Goal: Find contact information: Find contact information

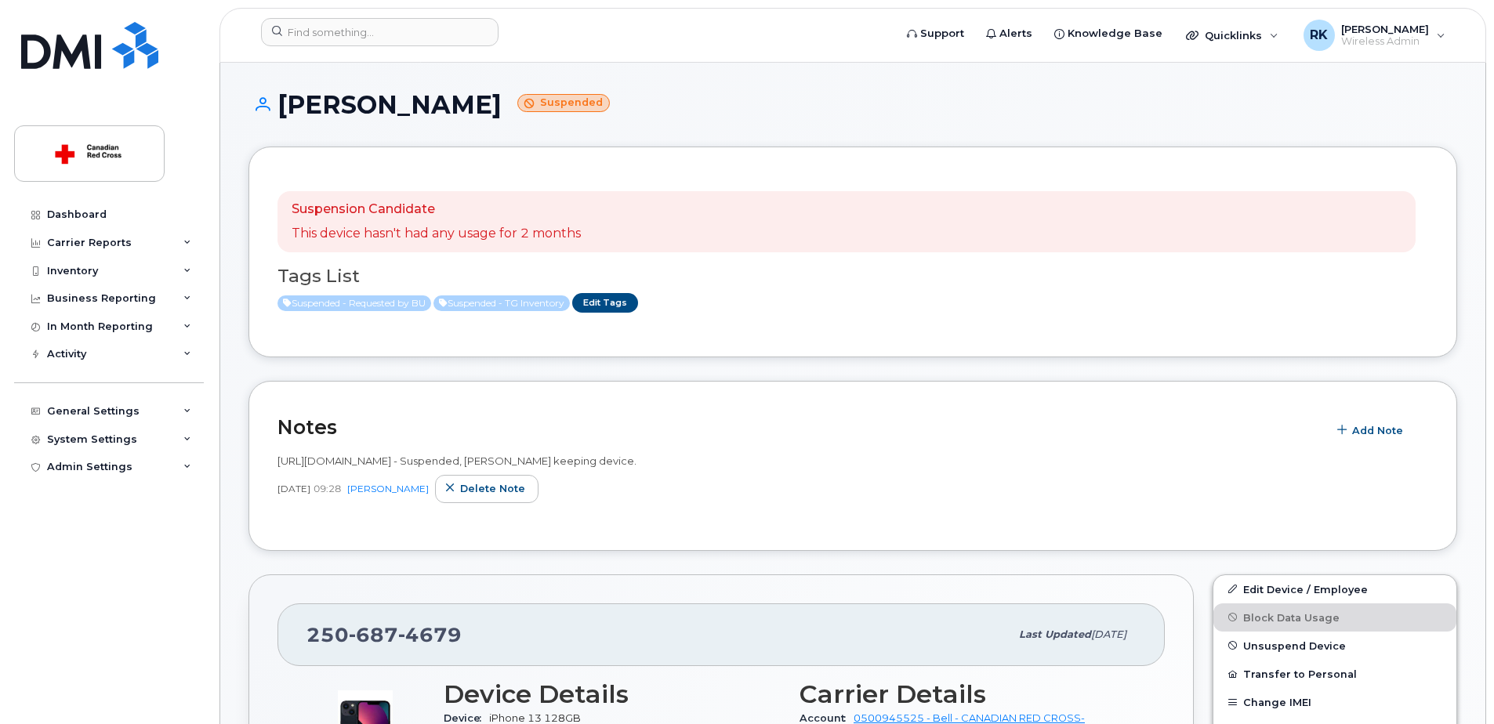
scroll to position [549, 0]
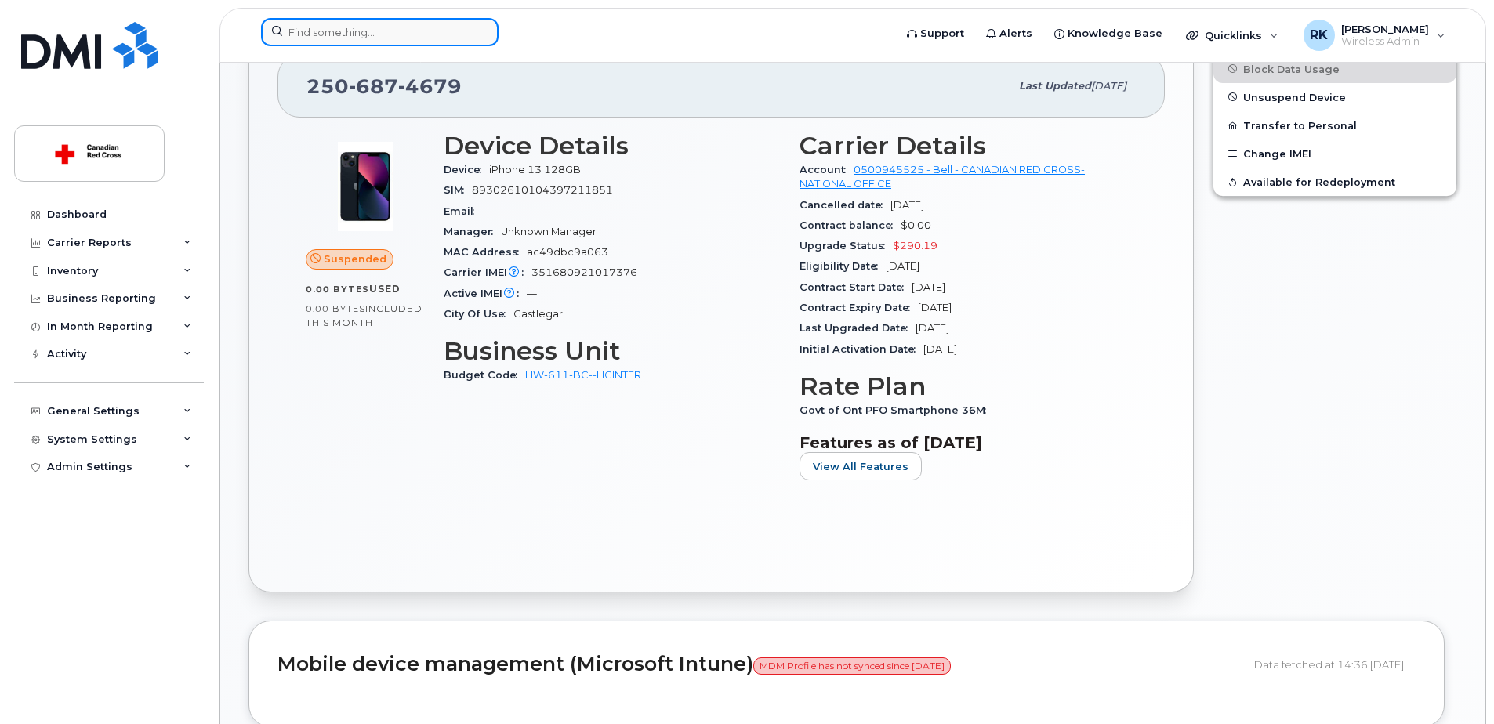
drag, startPoint x: 0, startPoint y: 0, endPoint x: 312, endPoint y: 30, distance: 313.5
click at [312, 30] on input at bounding box center [380, 32] width 238 height 28
paste input "431 338 4465"
type input "431 338 4465"
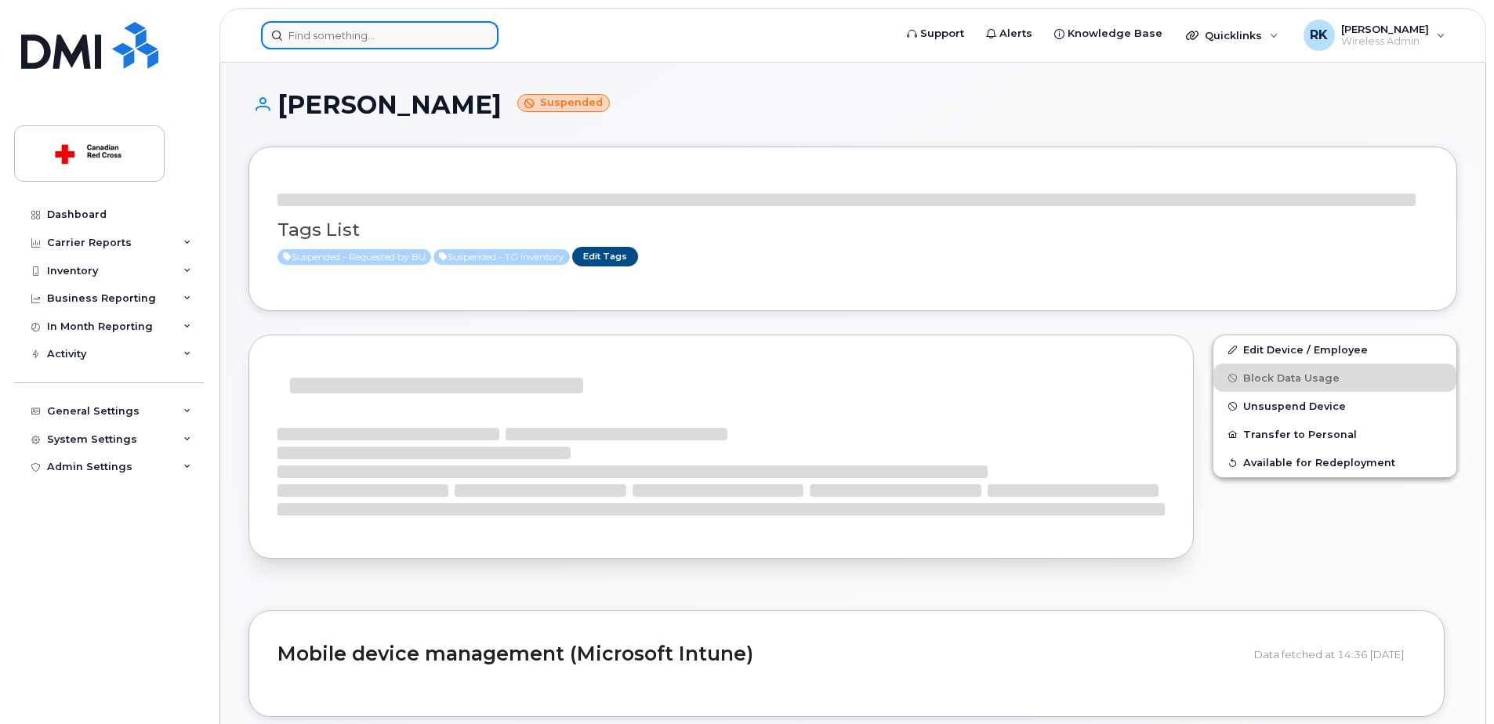
click at [298, 31] on input at bounding box center [380, 35] width 238 height 28
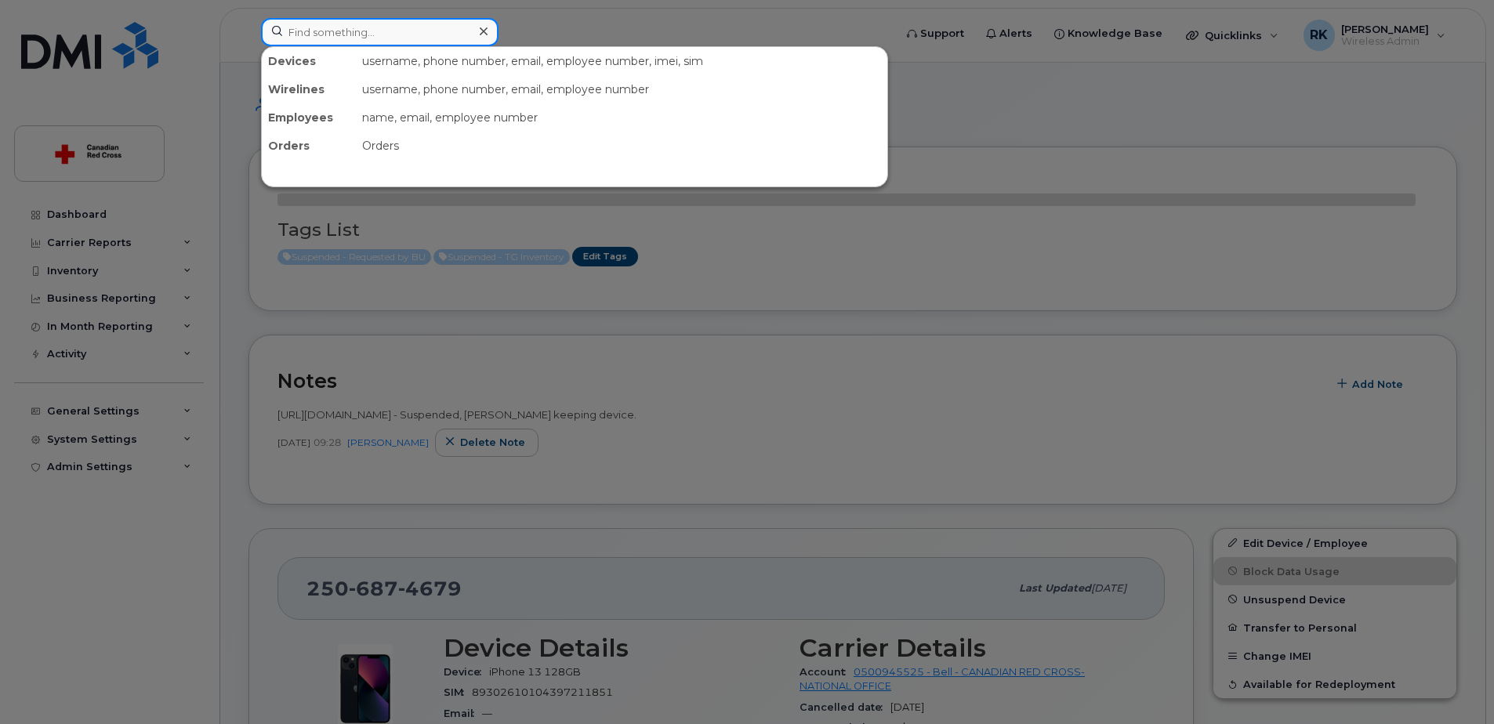
paste input "431 338 4465"
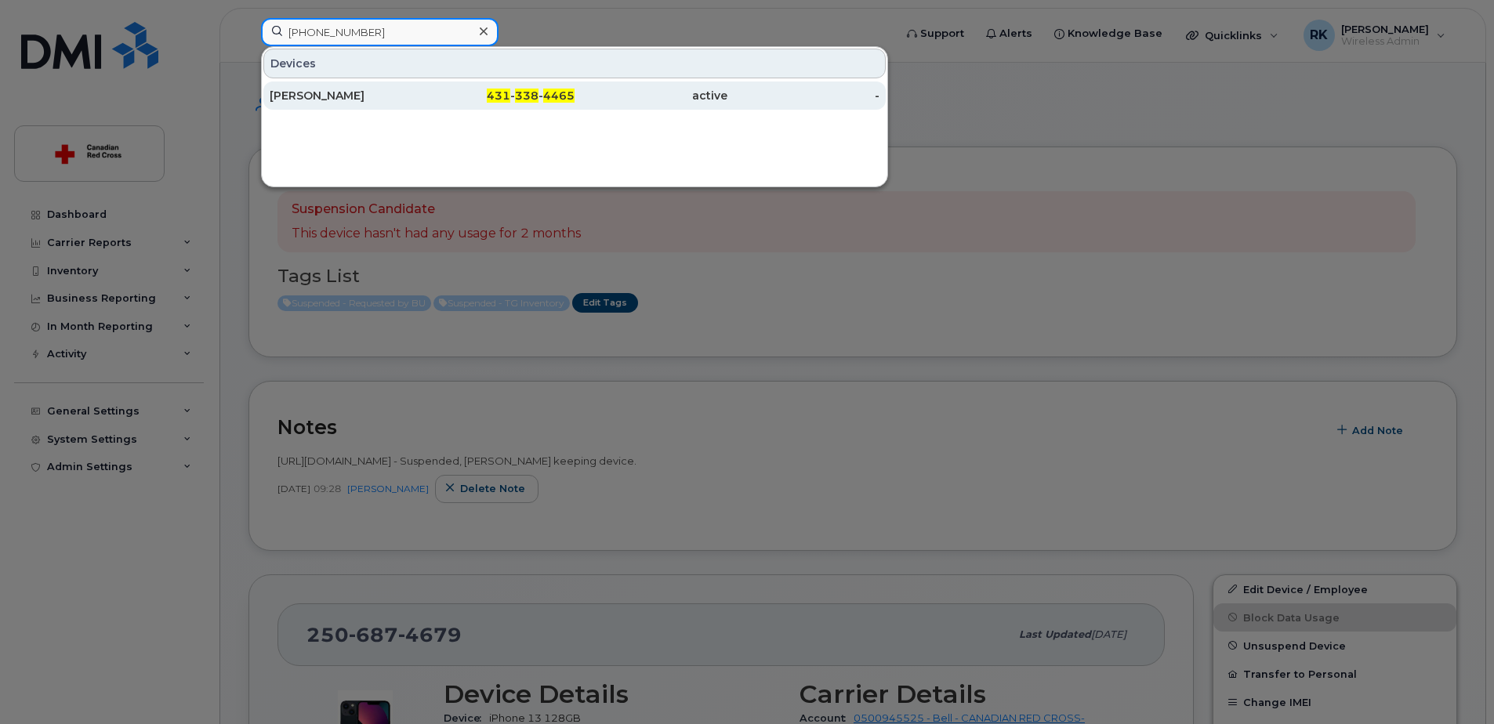
type input "431 338 4465"
click at [422, 100] on link "Maria Medina 431 - 338 - 4465 active -" at bounding box center [574, 96] width 623 height 28
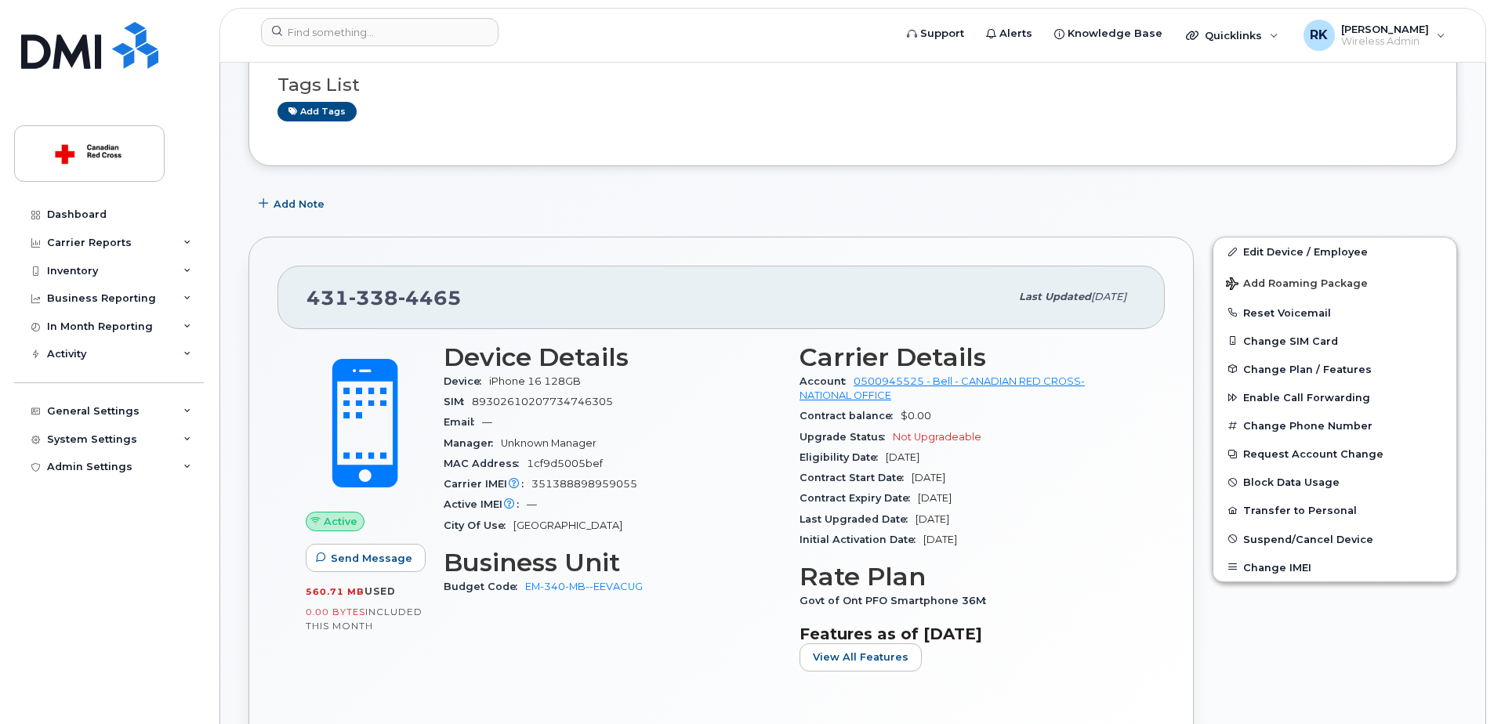
scroll to position [157, 0]
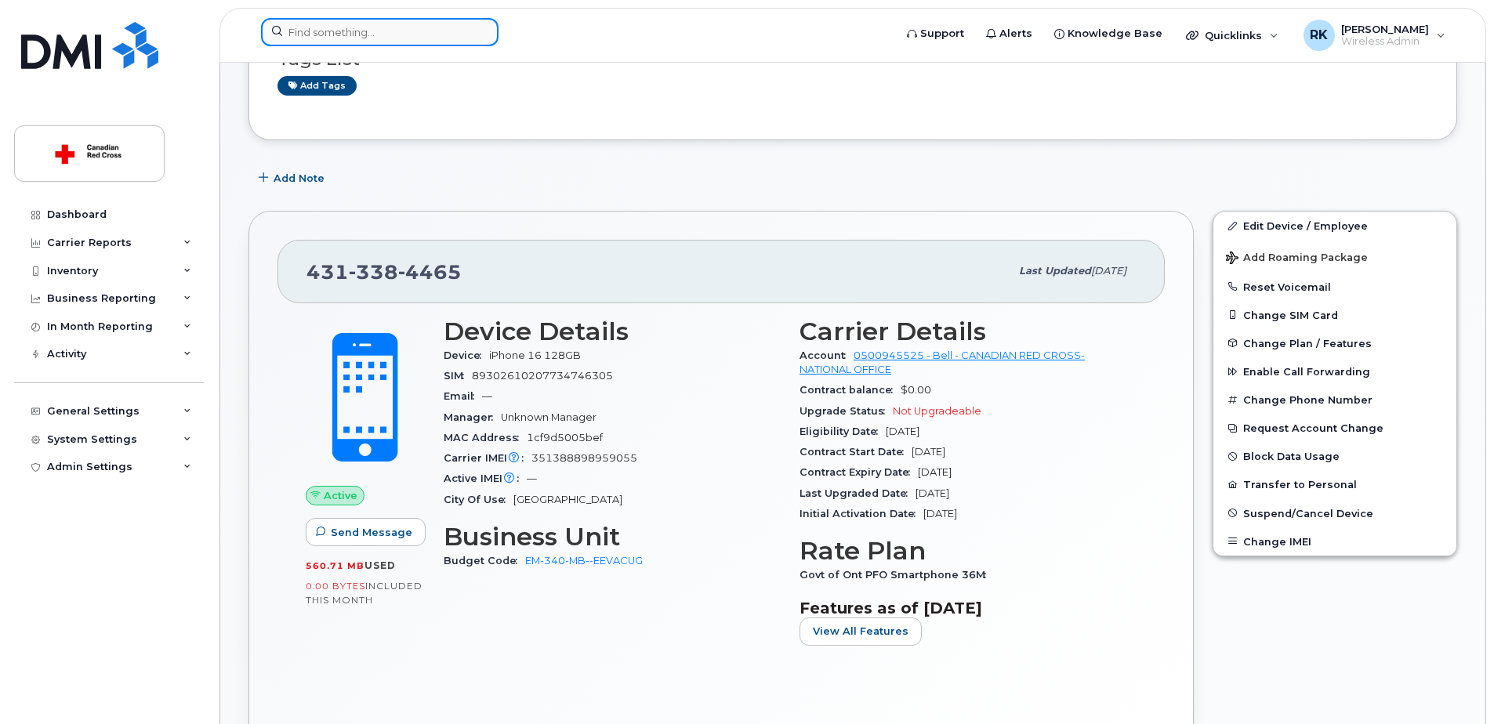
click at [342, 27] on input at bounding box center [380, 32] width 238 height 28
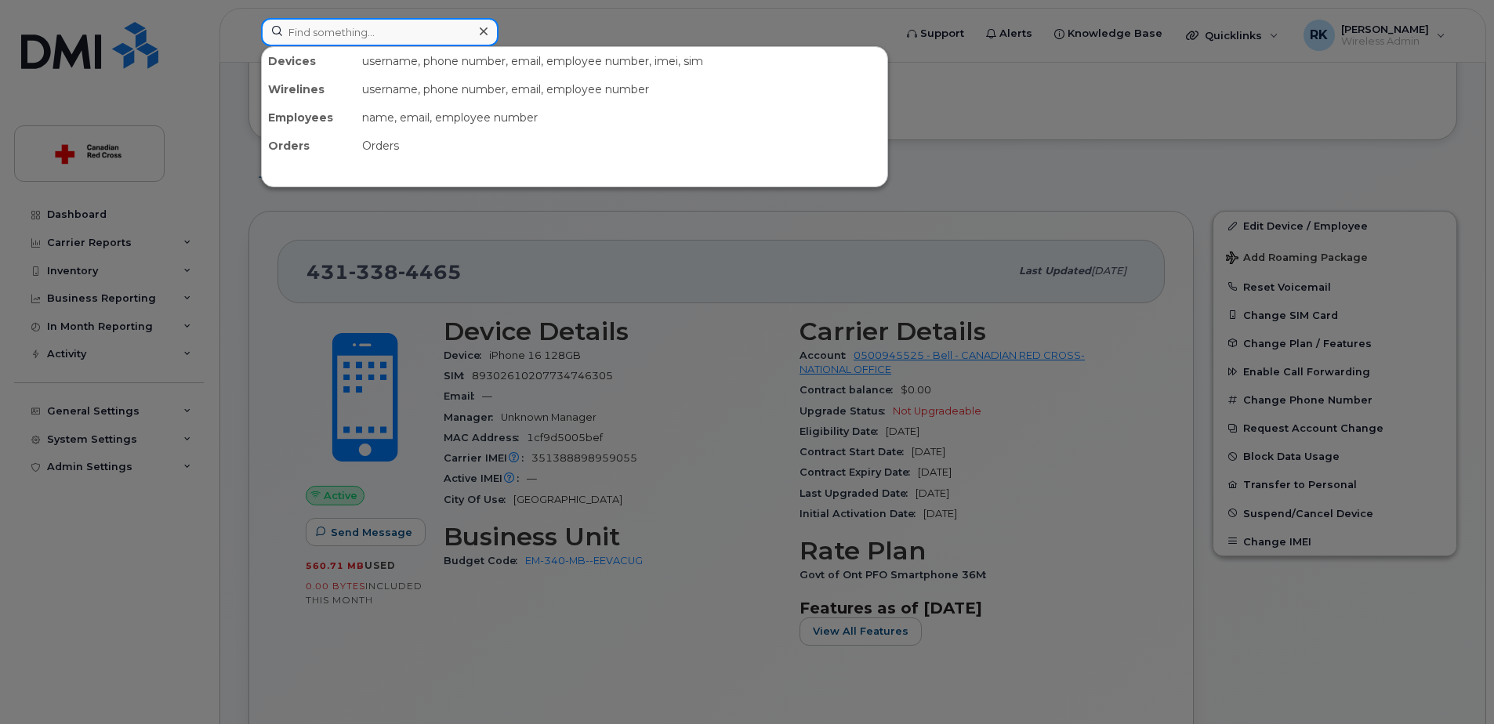
paste input "[PHONE_NUMBER]"
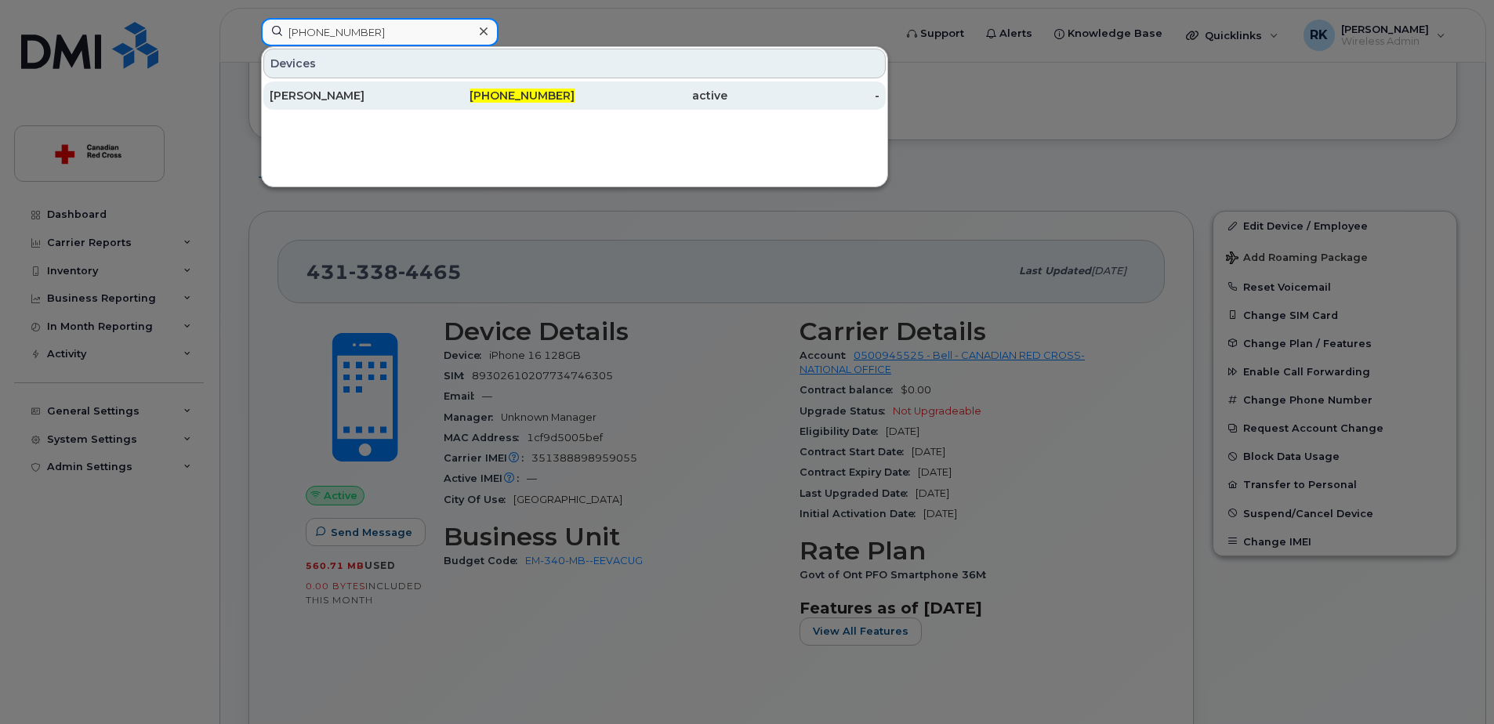
type input "705-542-2149"
click at [643, 94] on div "active" at bounding box center [651, 96] width 153 height 16
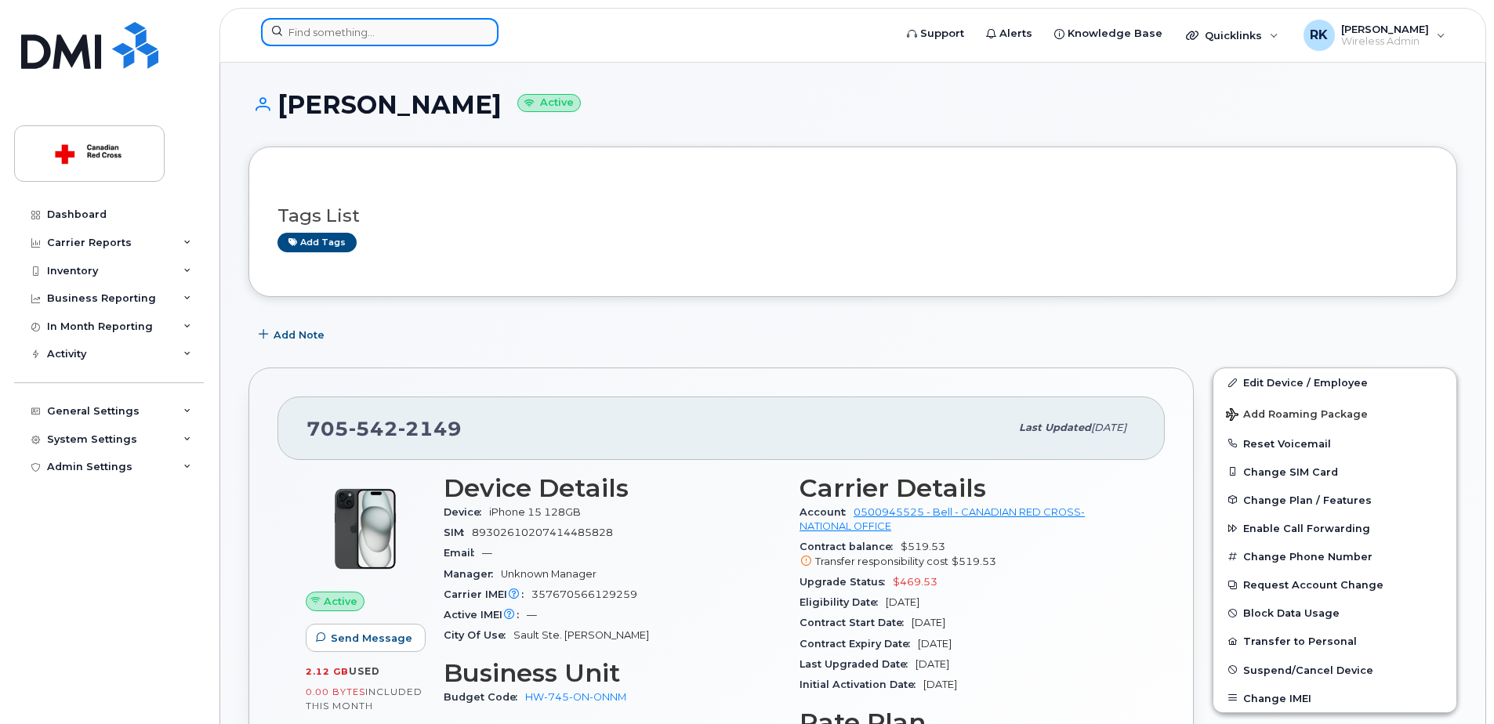
click at [415, 25] on input at bounding box center [380, 32] width 238 height 28
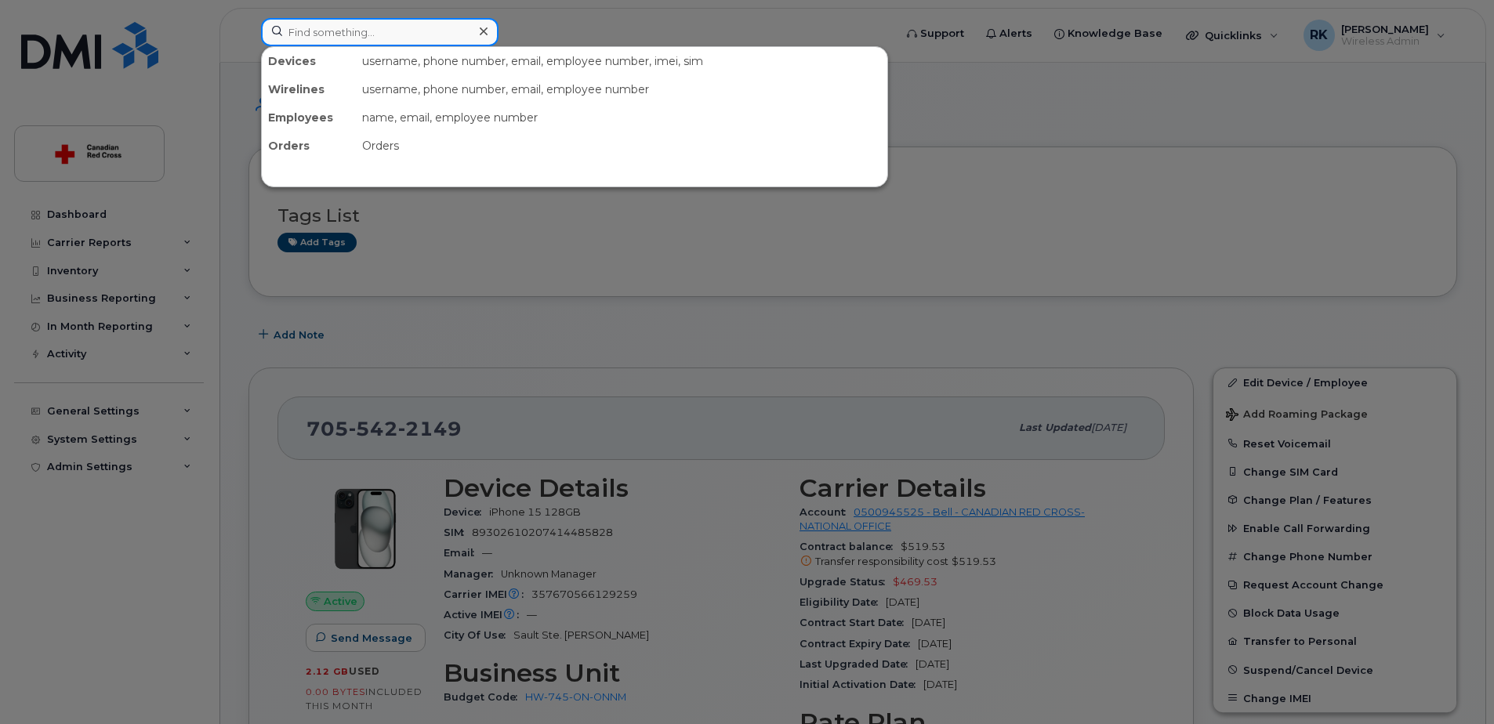
paste input "705-254-9256"
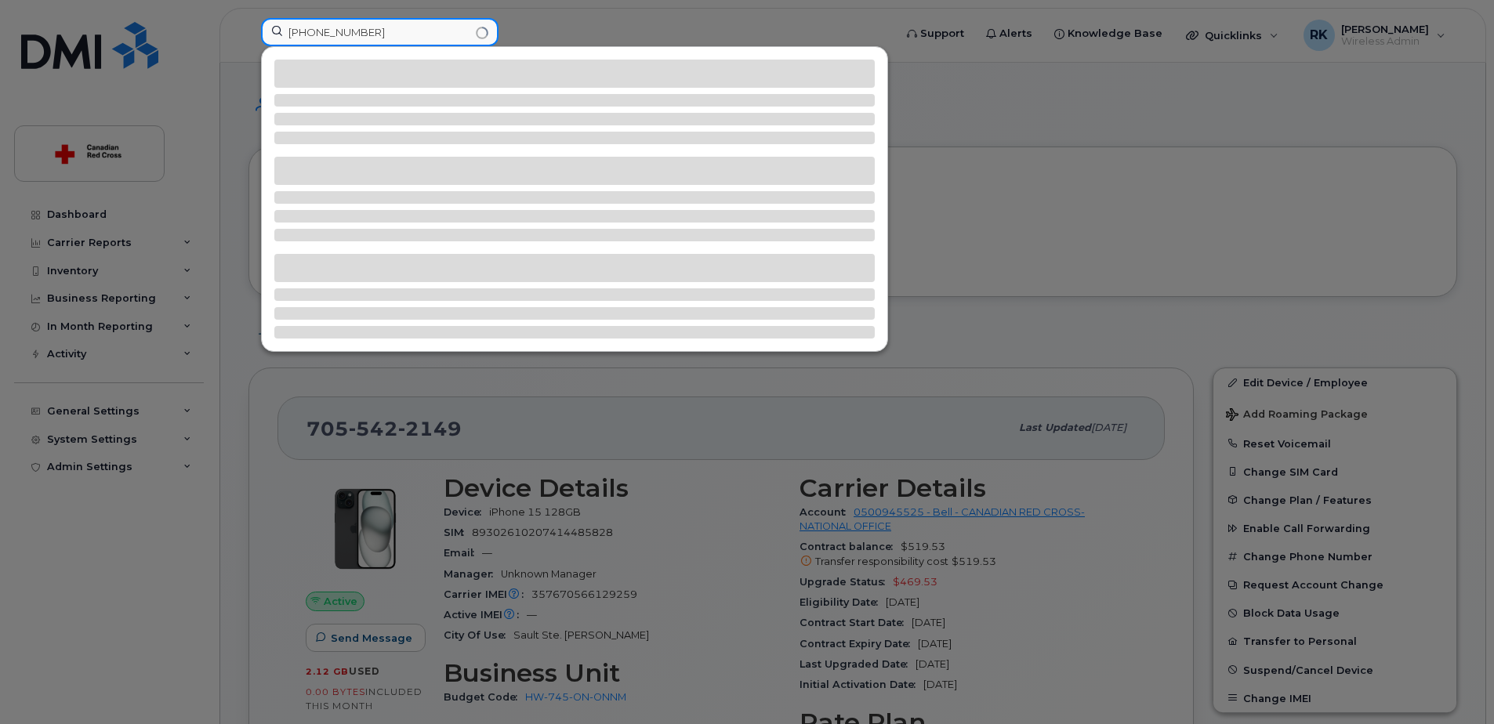
type input "705-254-9256"
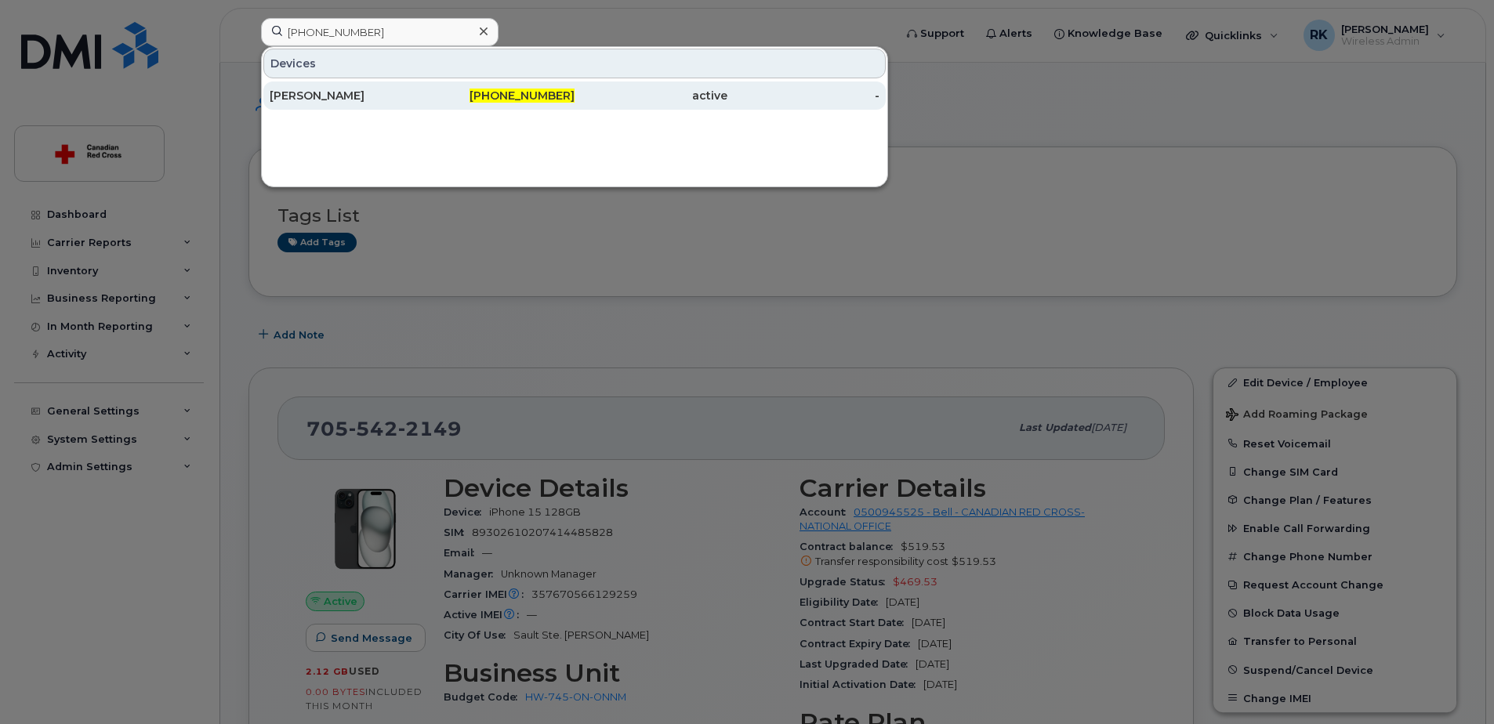
click at [354, 103] on div "Susan Campbell" at bounding box center [346, 96] width 153 height 28
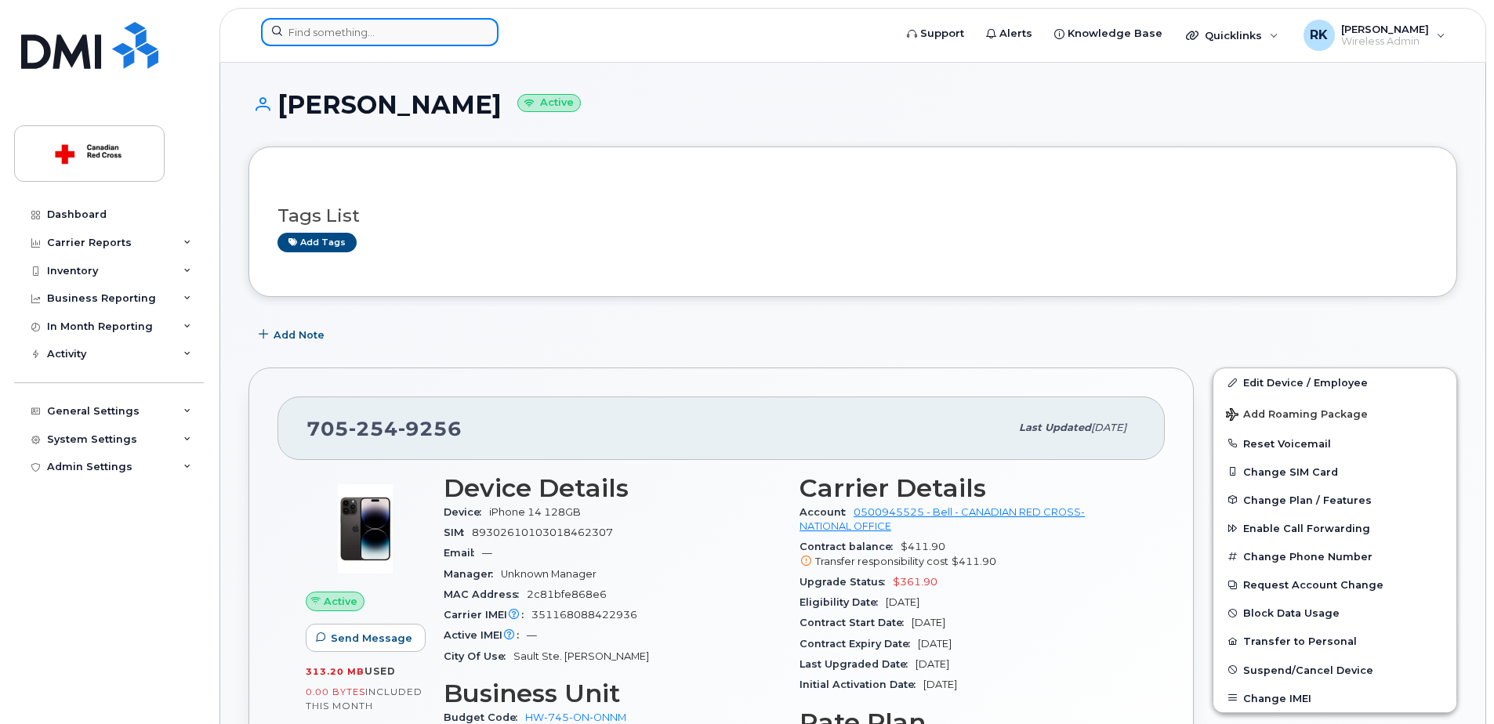
click at [314, 26] on input at bounding box center [380, 32] width 238 height 28
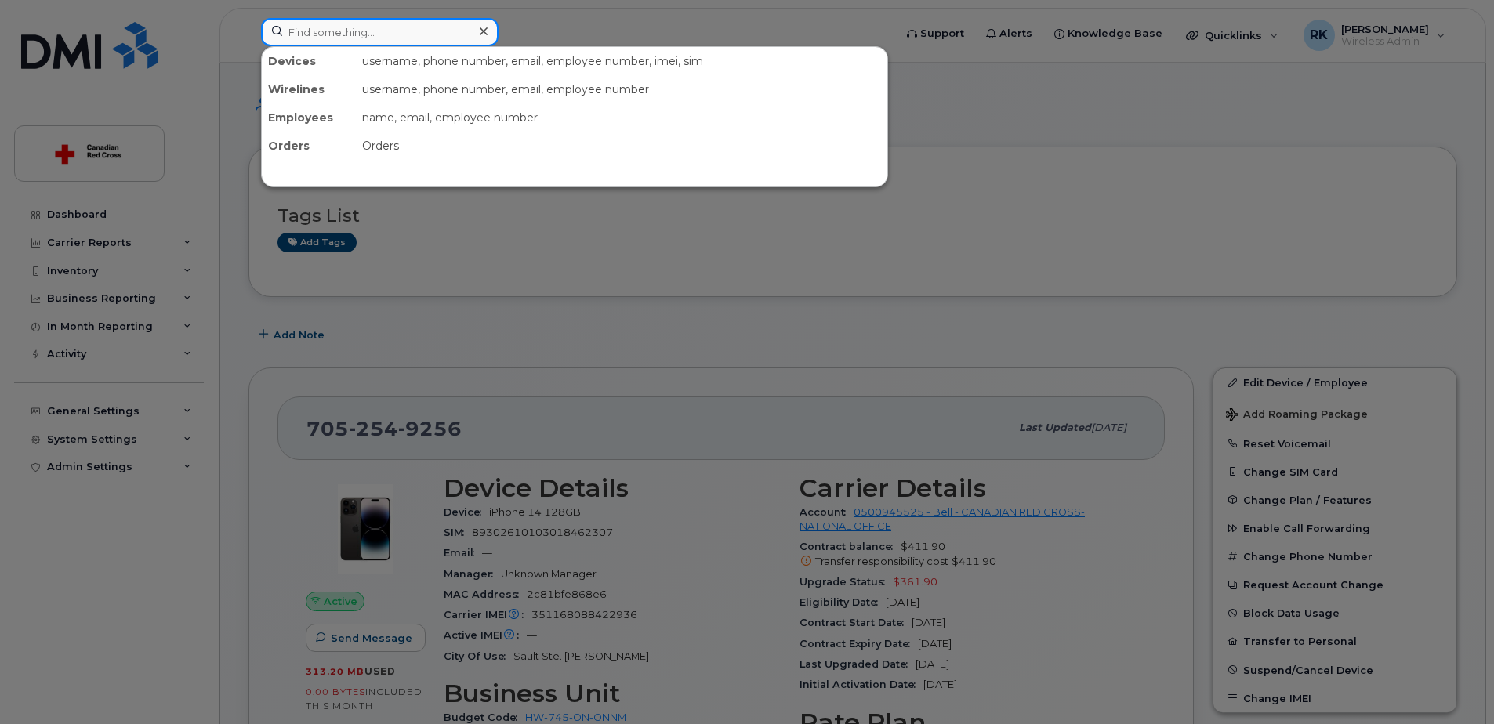
paste input "[PHONE_NUMBER]"
type input "705-542-2149"
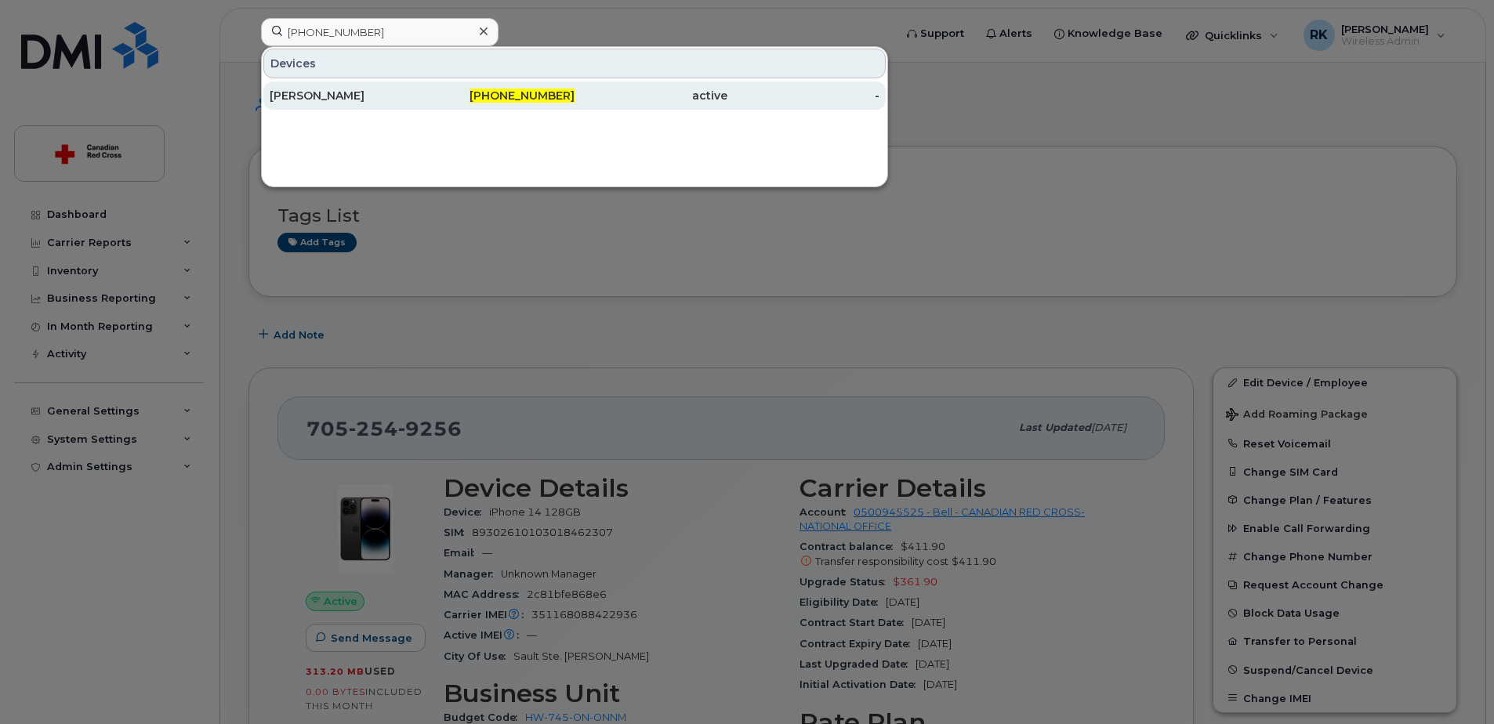
click at [278, 87] on div "[PERSON_NAME]" at bounding box center [346, 96] width 153 height 28
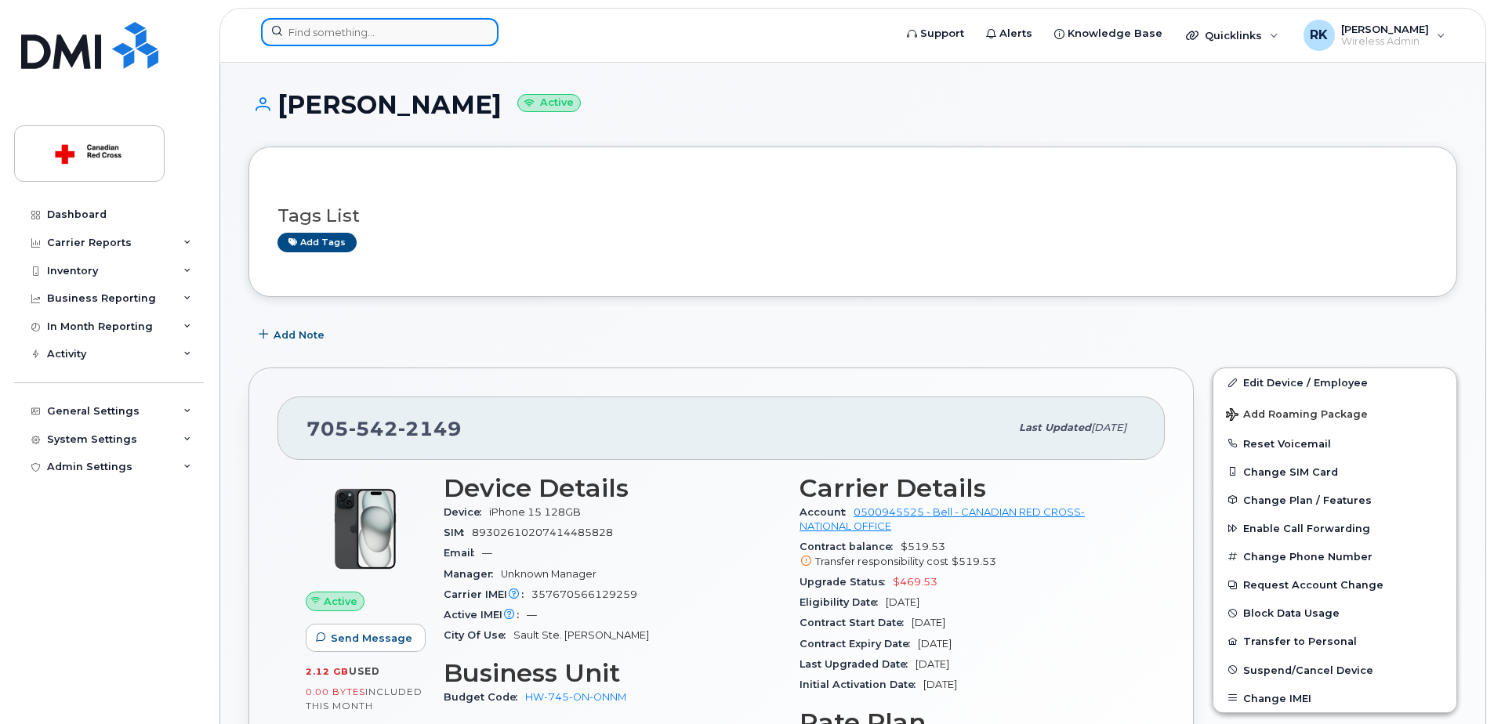
click at [334, 31] on input at bounding box center [380, 32] width 238 height 28
paste input "[PHONE_NUMBER]"
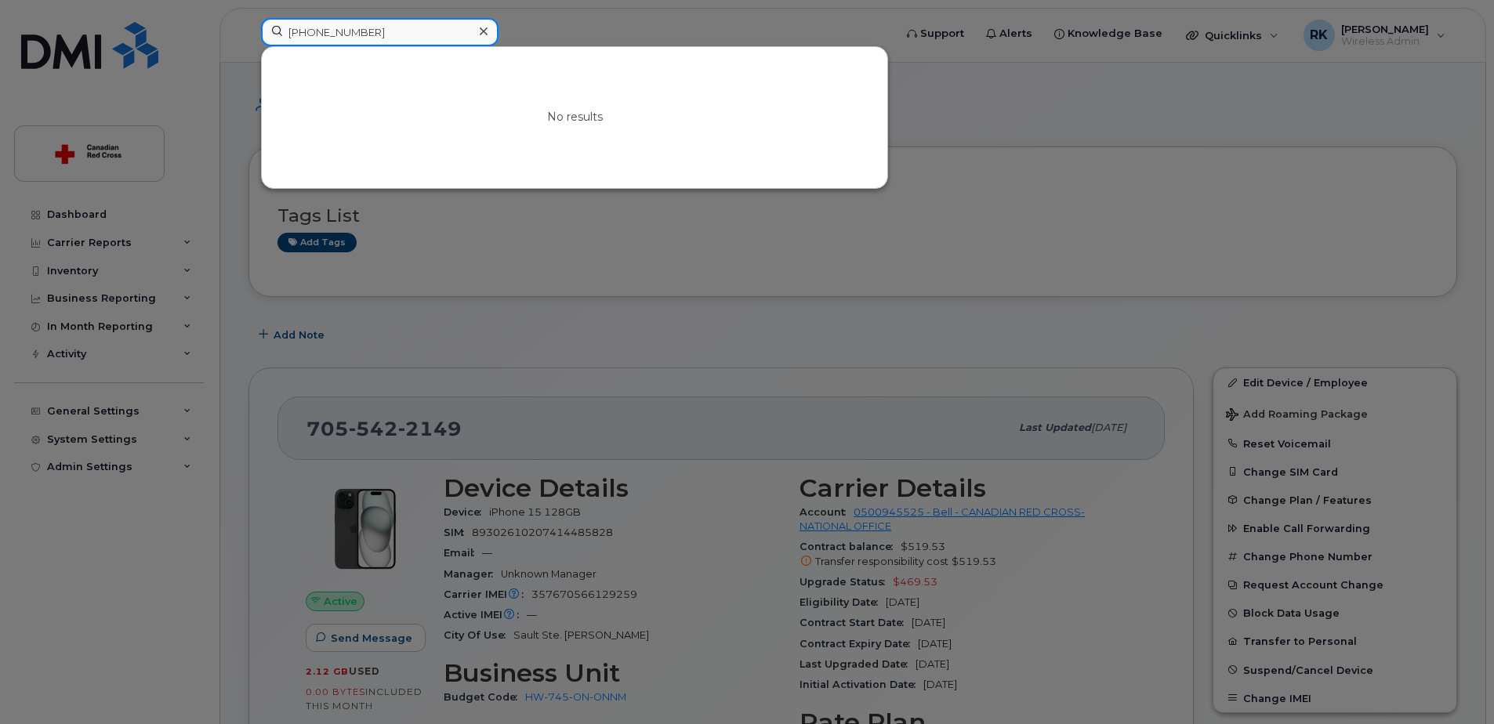
click at [339, 30] on input "[PHONE_NUMBER]" at bounding box center [380, 32] width 238 height 28
click at [314, 32] on input "705-3569860" at bounding box center [380, 32] width 238 height 28
type input "7053569860"
click at [317, 25] on input "7053569860" at bounding box center [380, 32] width 238 height 28
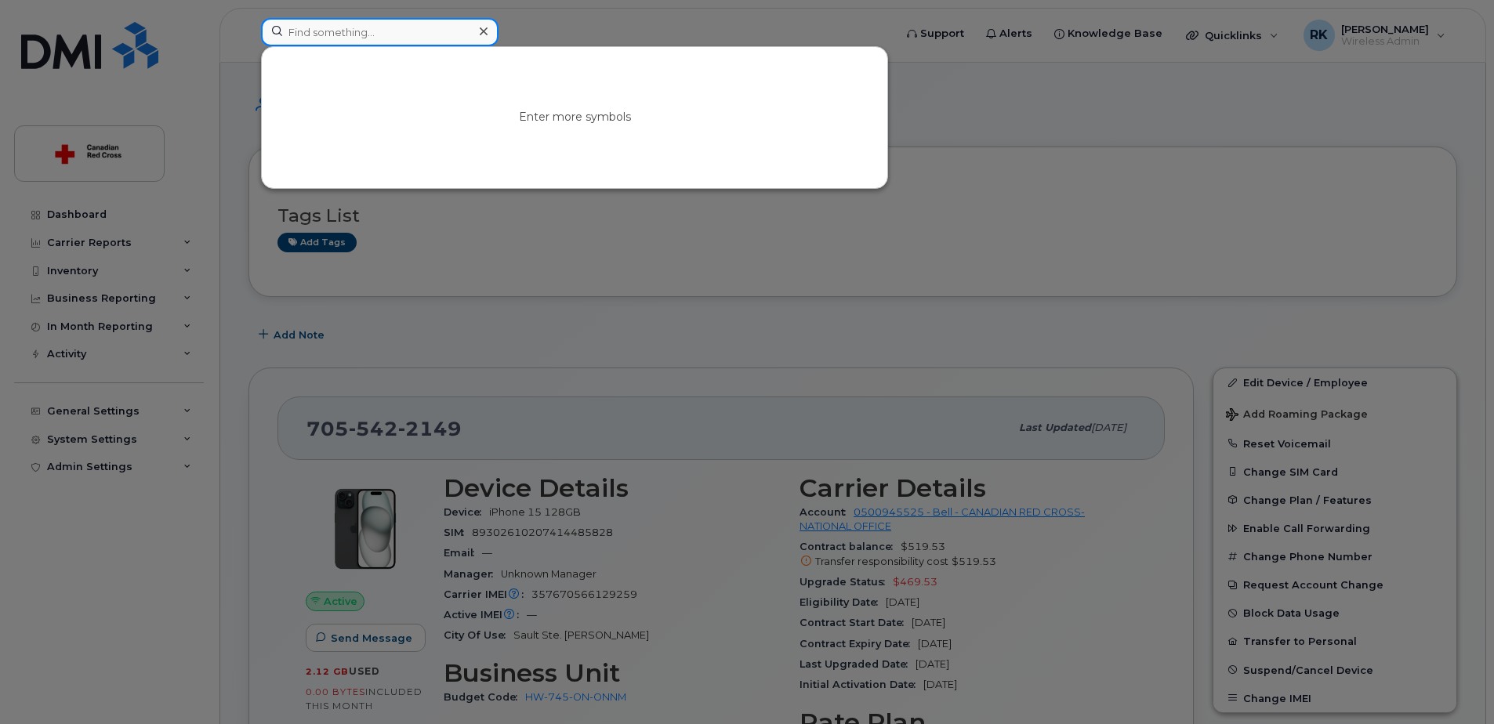
click at [310, 38] on input at bounding box center [380, 32] width 238 height 28
paste input "Lori Sawyer"
click at [310, 38] on input "Lori Sawyer" at bounding box center [380, 32] width 238 height 28
click at [380, 40] on input "Lori Sawyer" at bounding box center [380, 32] width 238 height 28
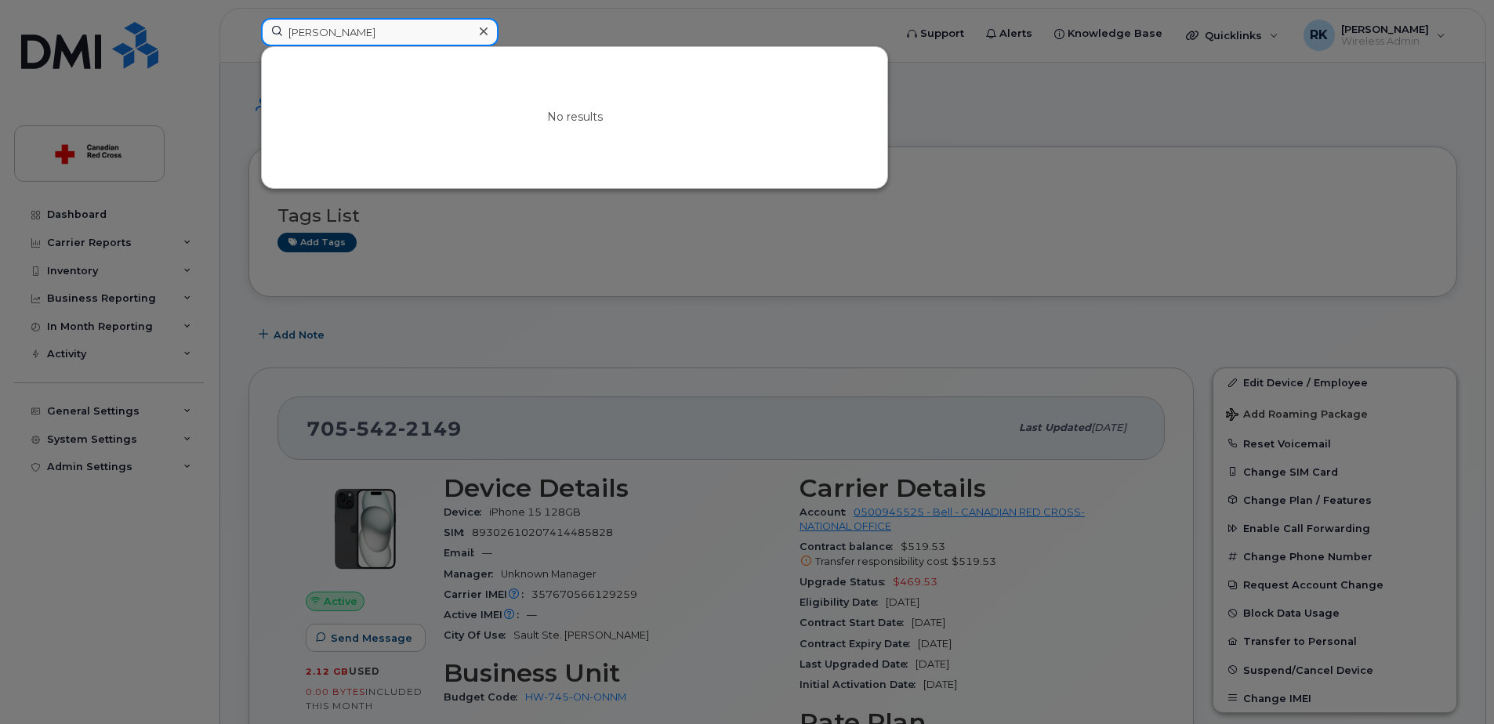
click at [380, 40] on input "Lori Sawyer" at bounding box center [380, 32] width 238 height 28
paste input "705-256-9649"
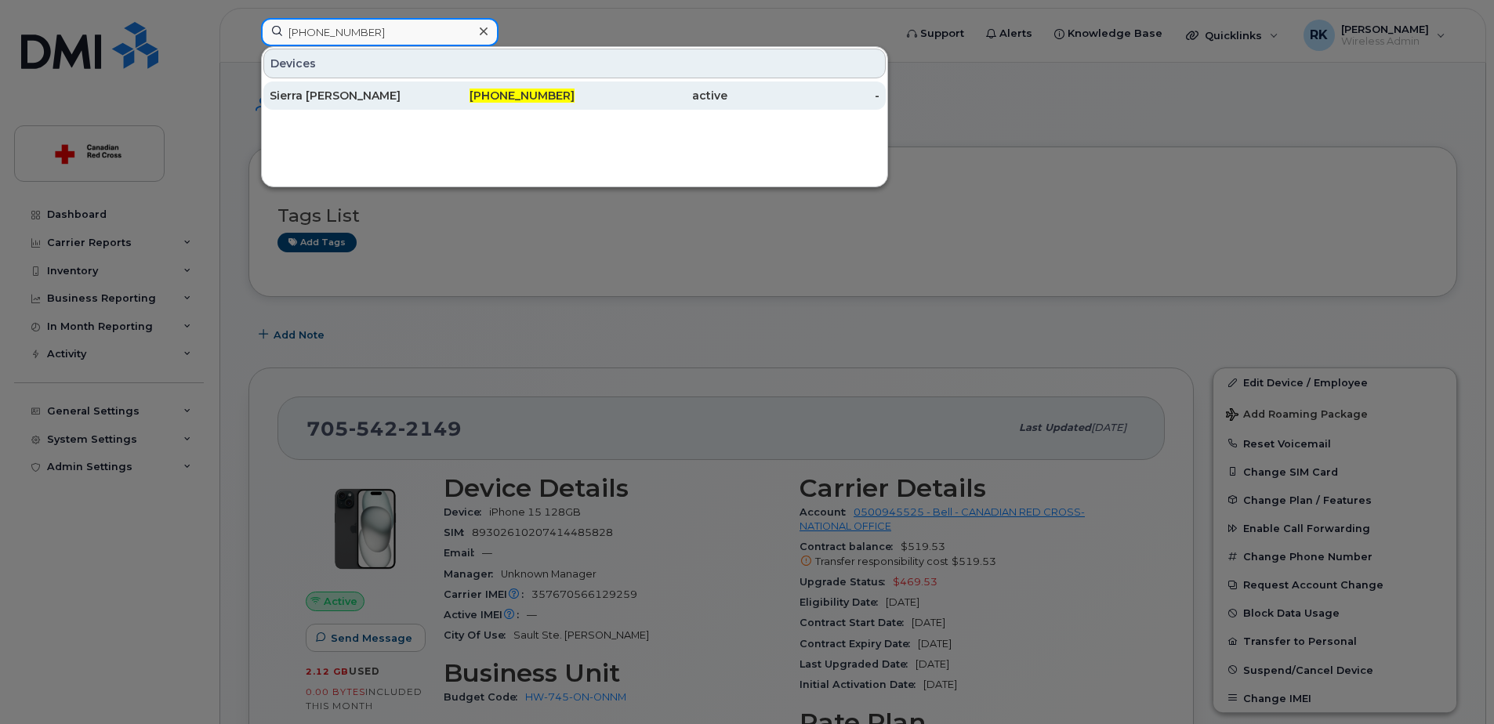
type input "705-256-9649"
click at [360, 96] on div "Sierra Belanger" at bounding box center [346, 96] width 153 height 16
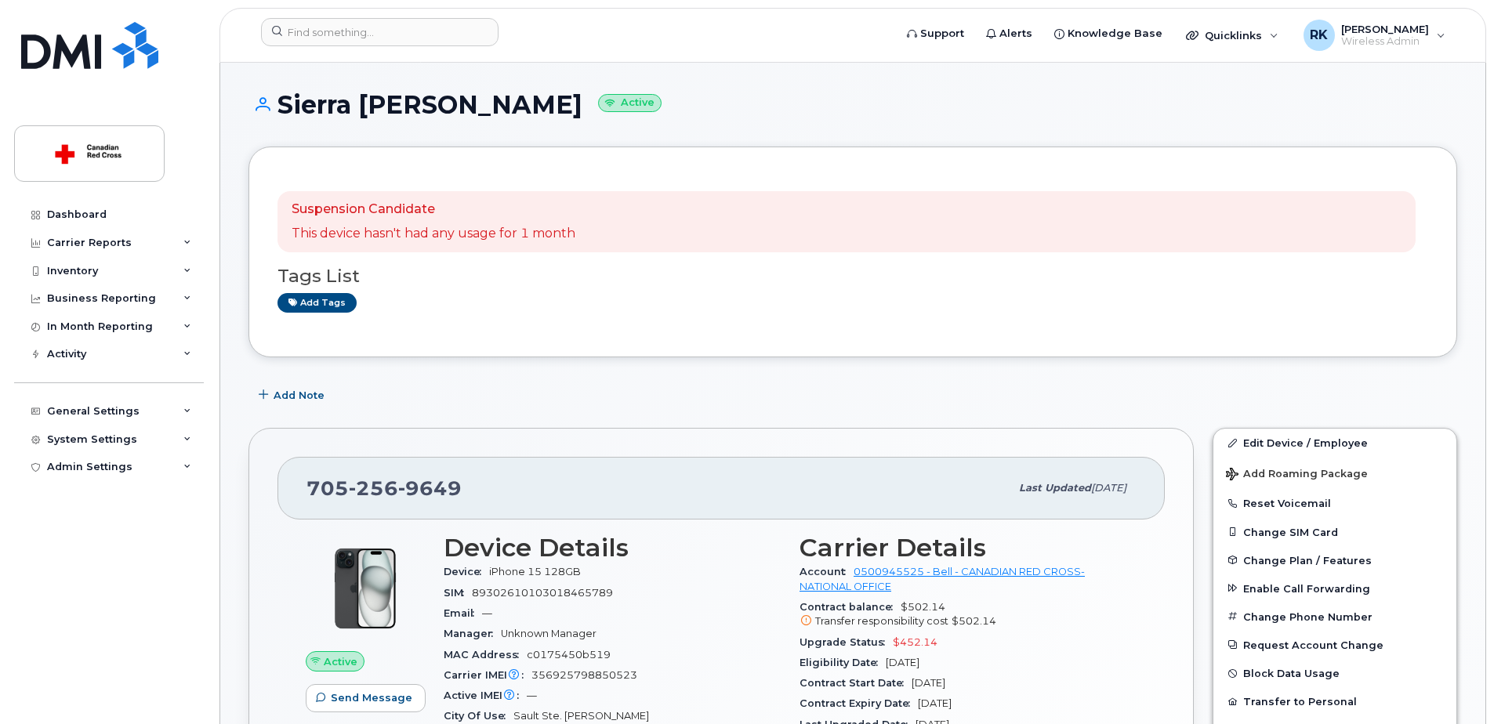
click at [305, 108] on h1 "Sierra [PERSON_NAME] Active" at bounding box center [853, 104] width 1209 height 27
click at [305, 108] on h1 "Sierra Belanger Active" at bounding box center [853, 104] width 1209 height 27
copy h1 "Sierra Belanger"
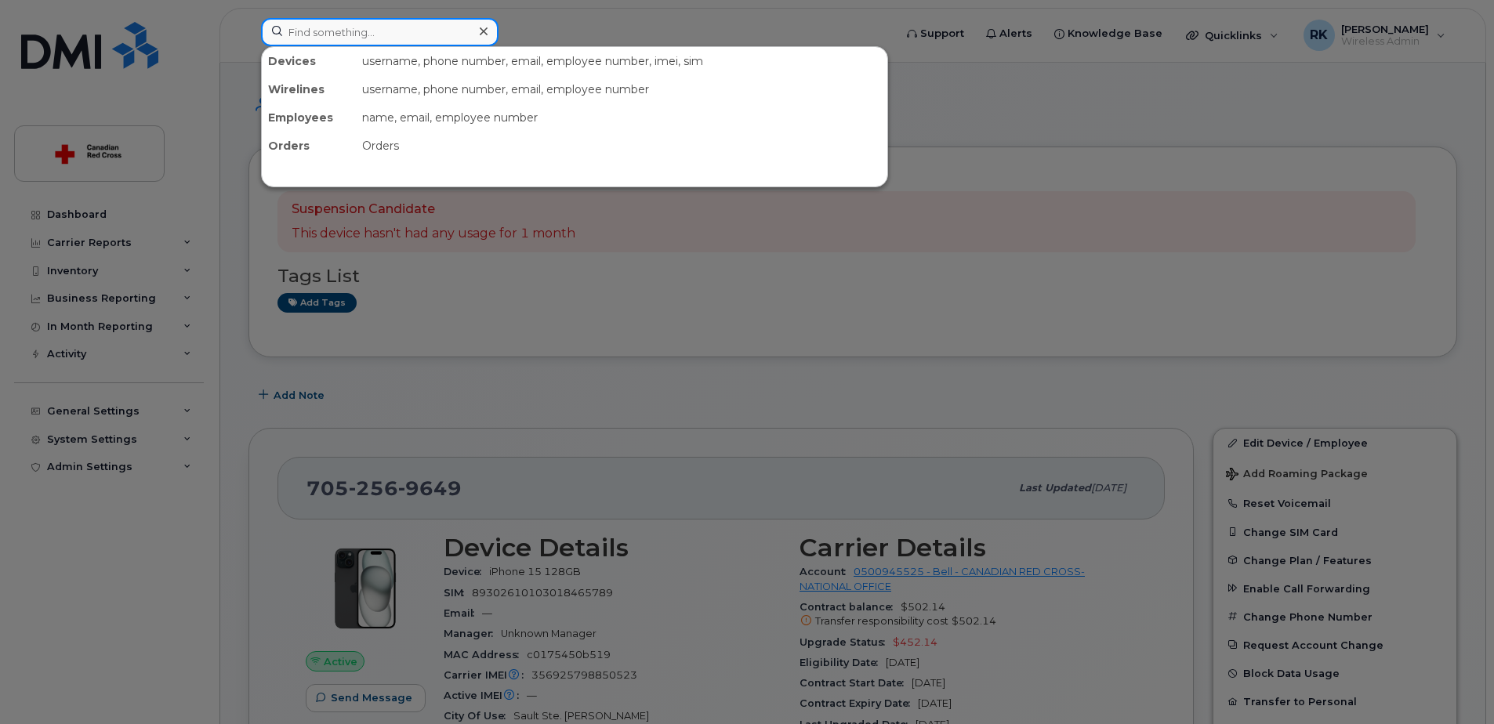
click at [430, 23] on input at bounding box center [380, 32] width 238 height 28
paste input "705-542-2149"
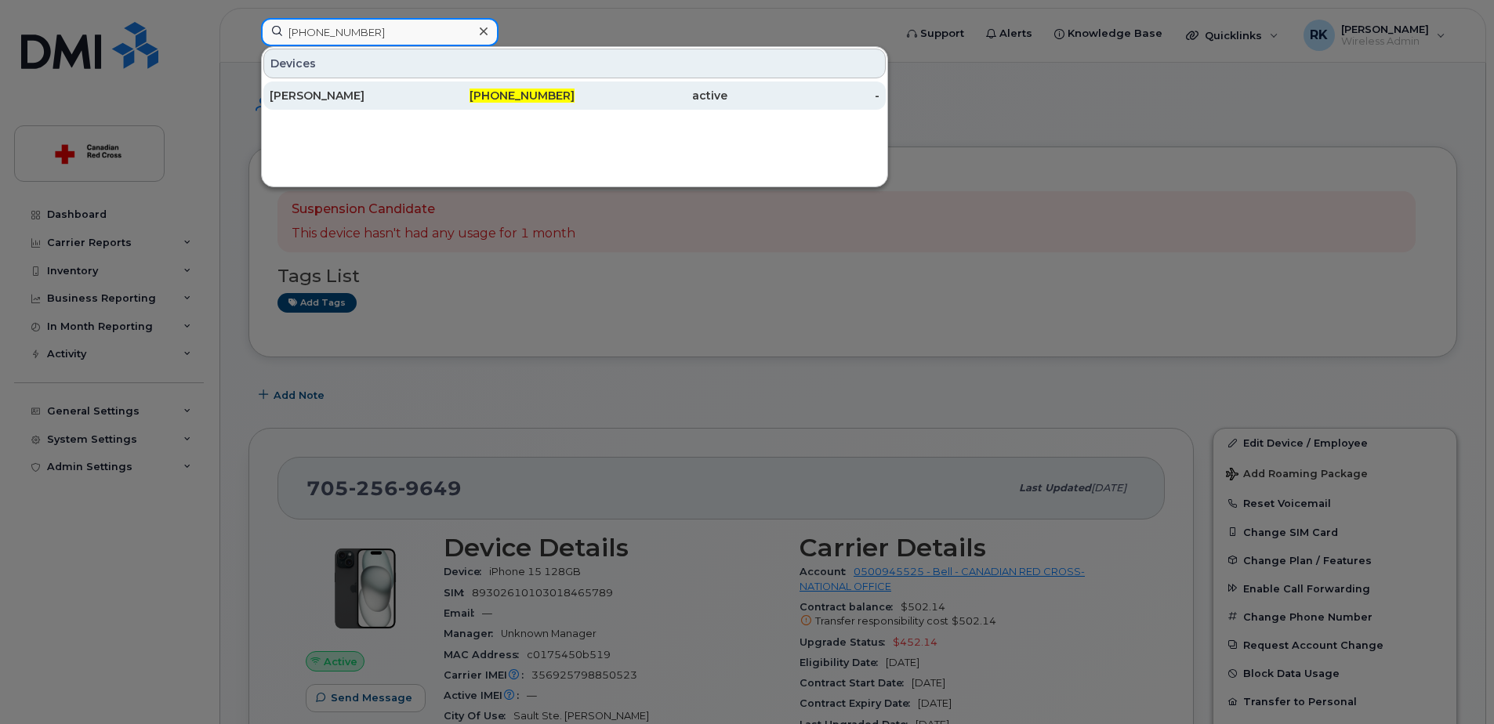
type input "705-542-2149"
click at [568, 96] on span "705-542-2149" at bounding box center [522, 96] width 105 height 14
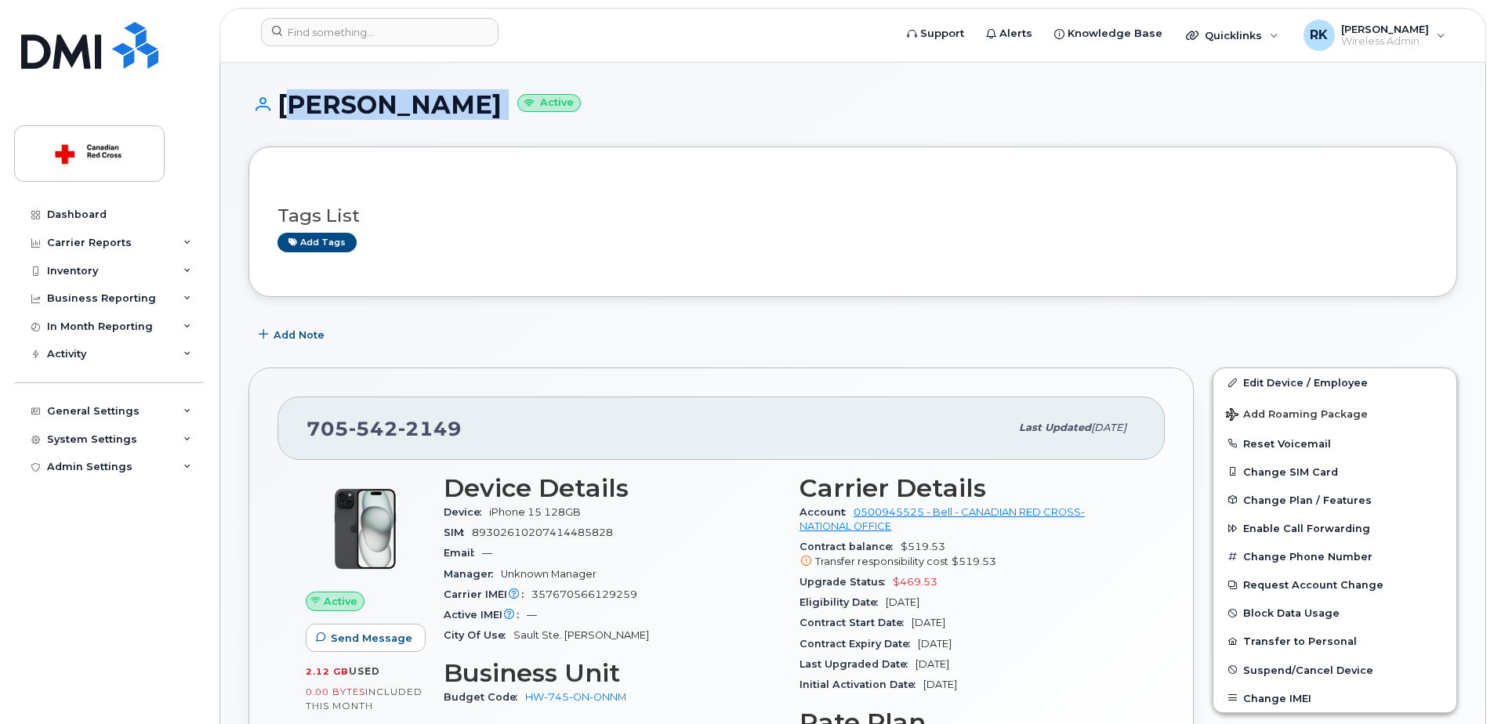
drag, startPoint x: 284, startPoint y: 107, endPoint x: 532, endPoint y: 107, distance: 248.5
click at [532, 107] on h1 "[PERSON_NAME] Active" at bounding box center [853, 104] width 1209 height 27
copy h1 "[PERSON_NAME]"
click at [396, 36] on input at bounding box center [380, 32] width 238 height 28
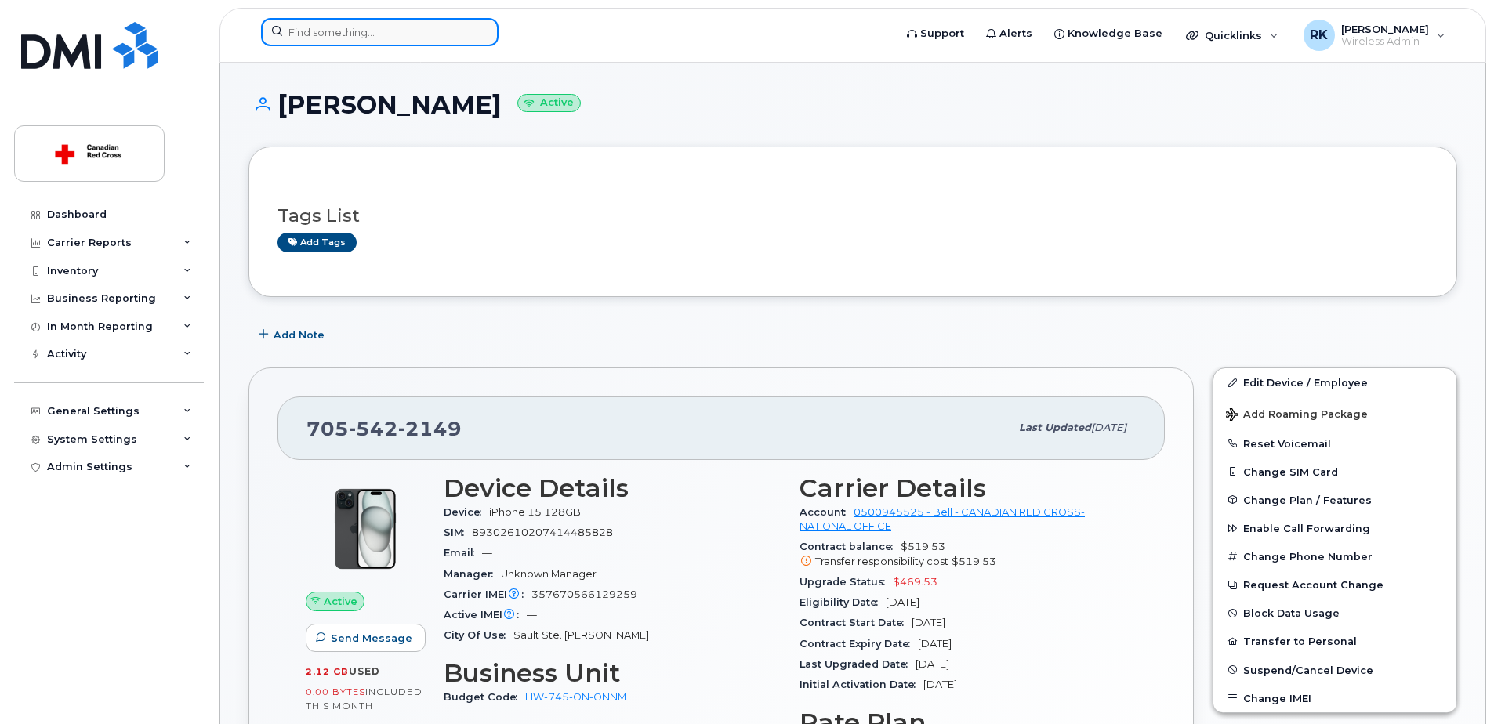
paste input "[PERSON_NAME]"
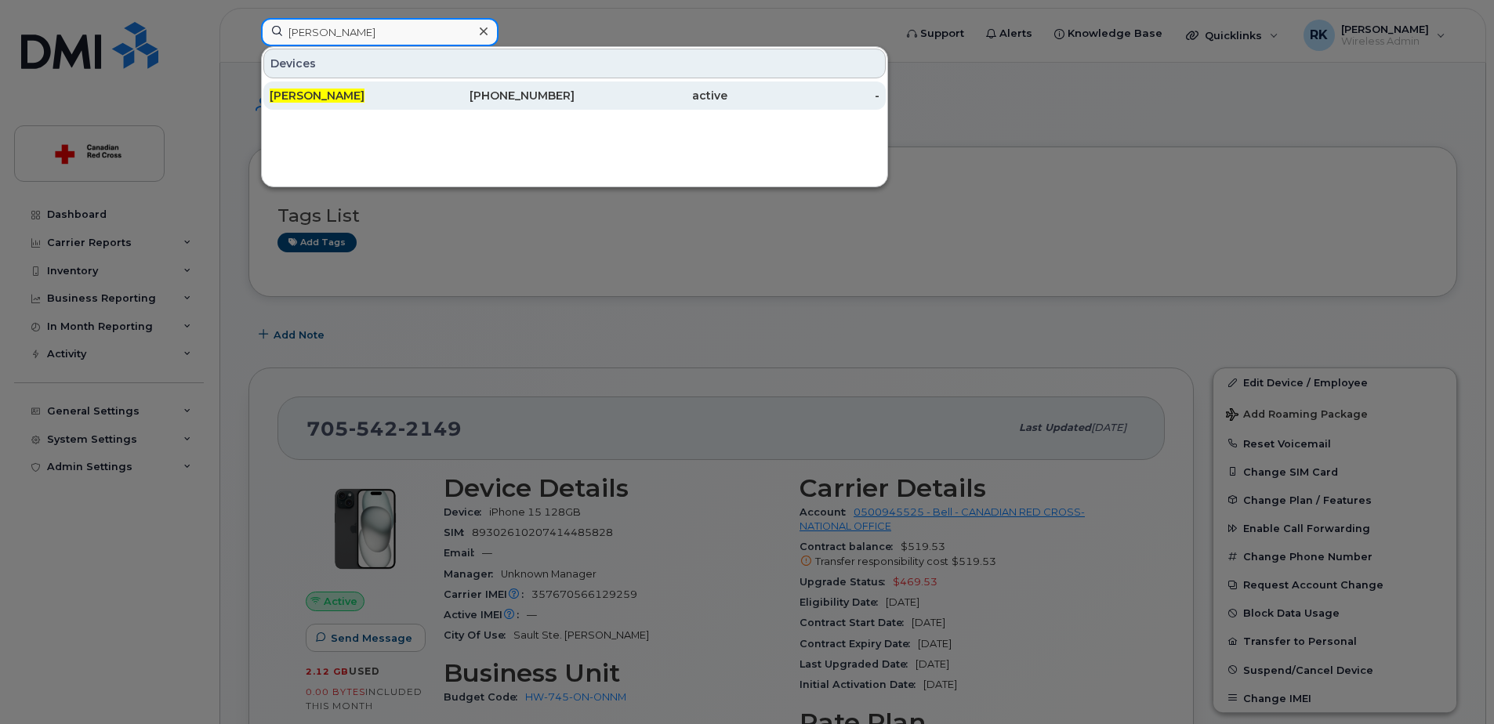
type input "[PERSON_NAME]"
click at [343, 100] on span "[PERSON_NAME]" at bounding box center [317, 96] width 95 height 14
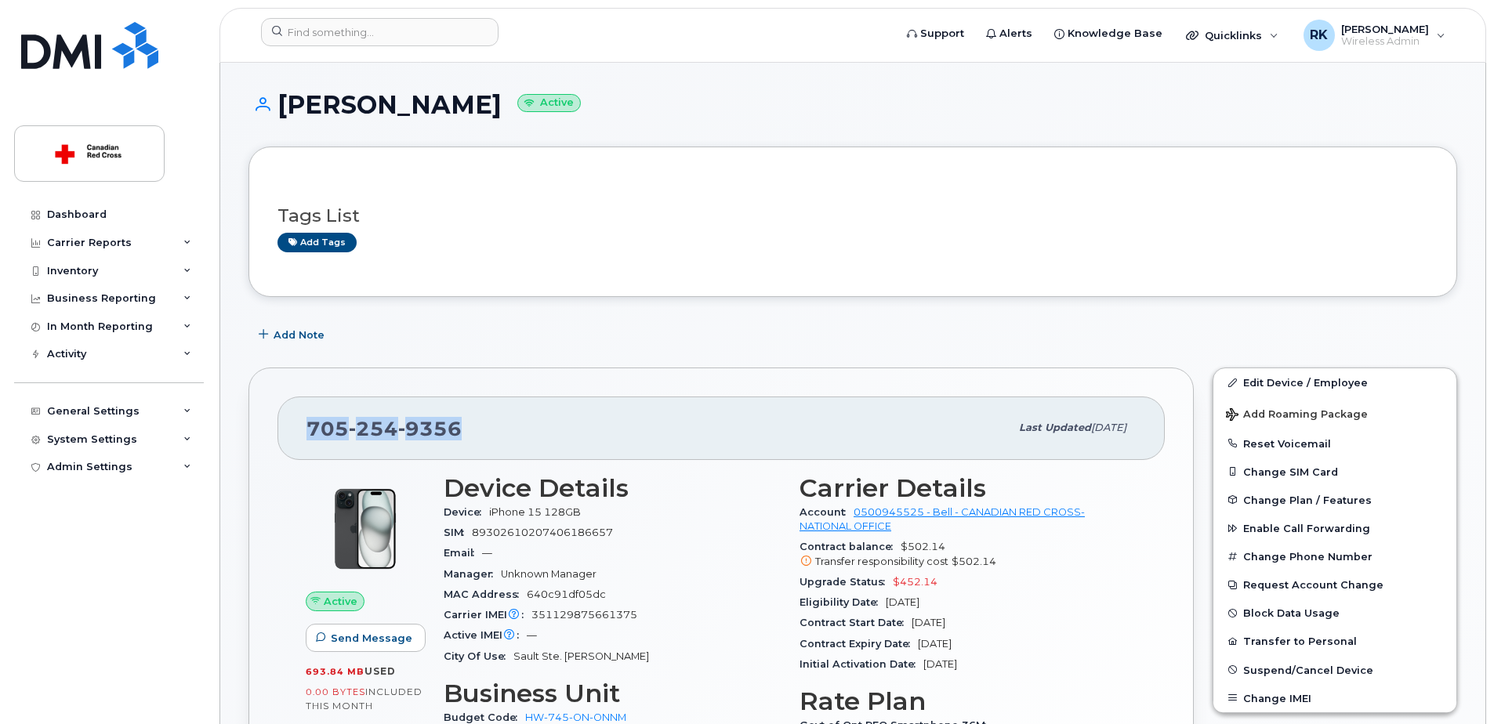
drag, startPoint x: 459, startPoint y: 423, endPoint x: 305, endPoint y: 425, distance: 154.5
click at [305, 425] on div "[PHONE_NUMBER] Last updated [DATE]" at bounding box center [721, 428] width 887 height 63
copy span "[PHONE_NUMBER]"
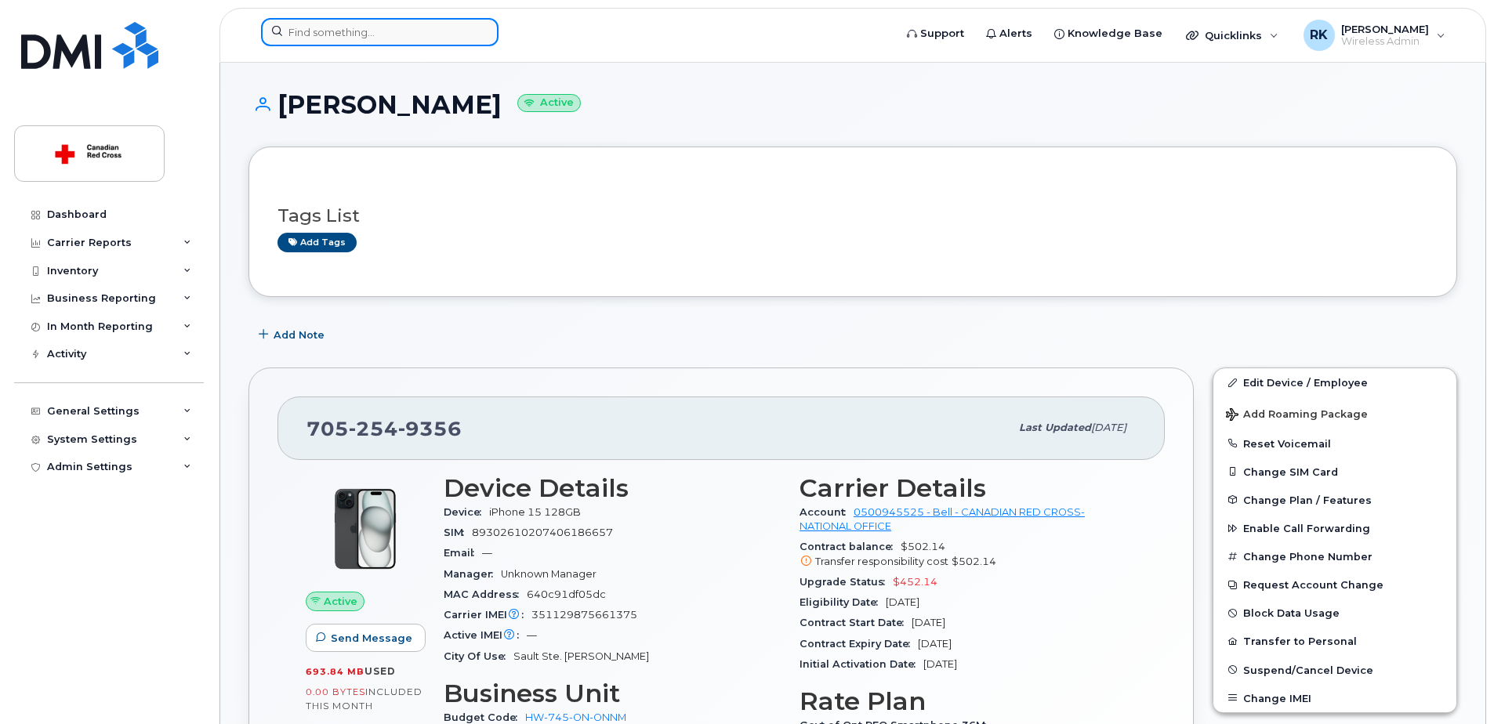
click at [398, 30] on input at bounding box center [380, 32] width 238 height 28
paste input "705-254-9256"
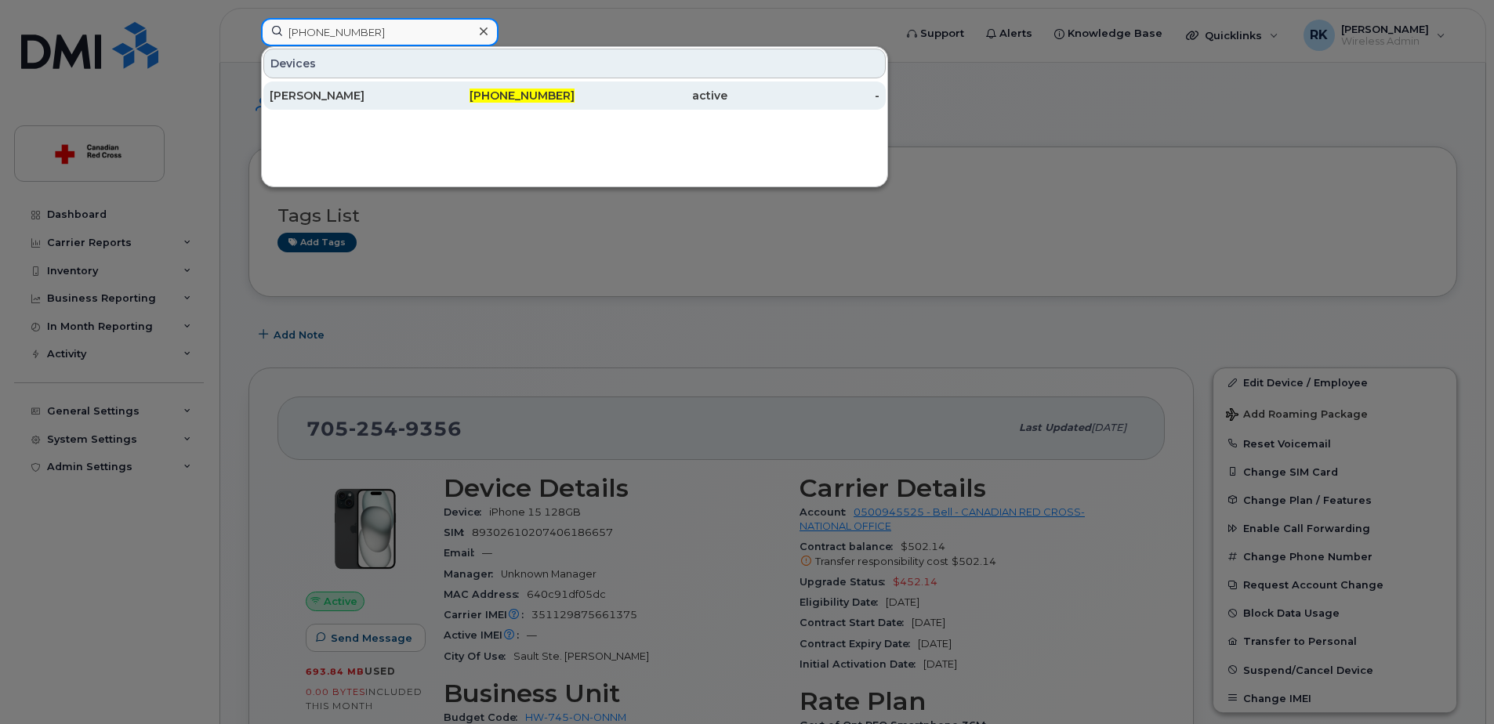
type input "705-254-9256"
click at [573, 96] on span "705-254-9256" at bounding box center [522, 96] width 105 height 14
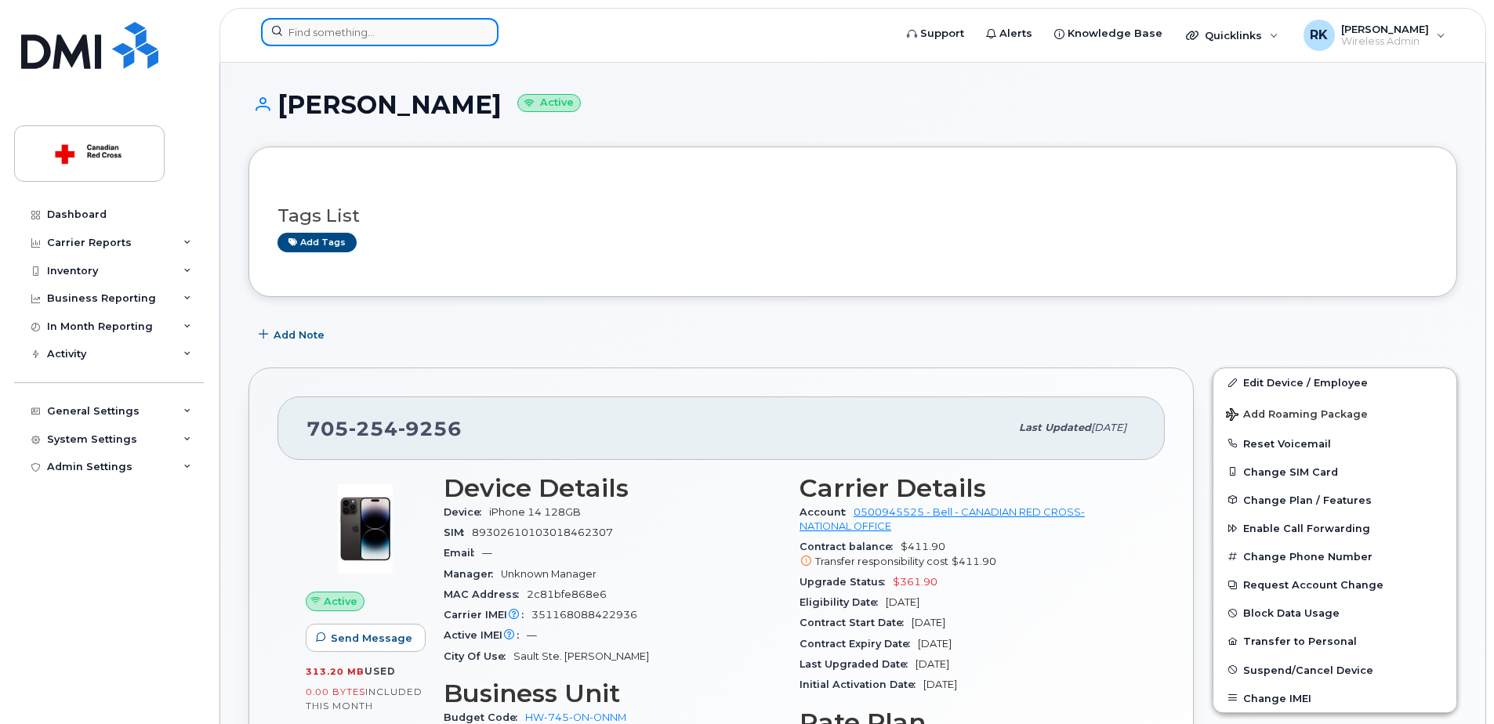
click at [336, 38] on input at bounding box center [380, 32] width 238 height 28
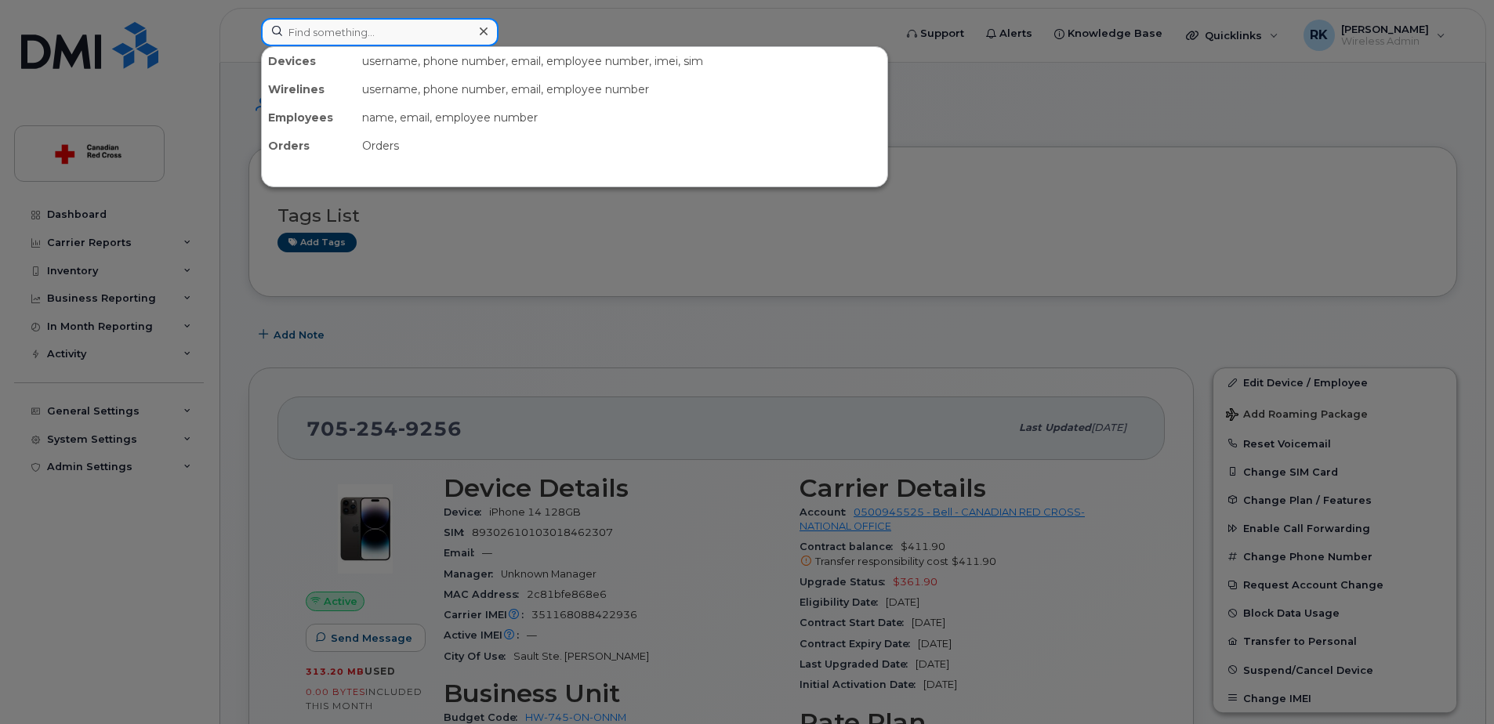
paste input "705-542-2149"
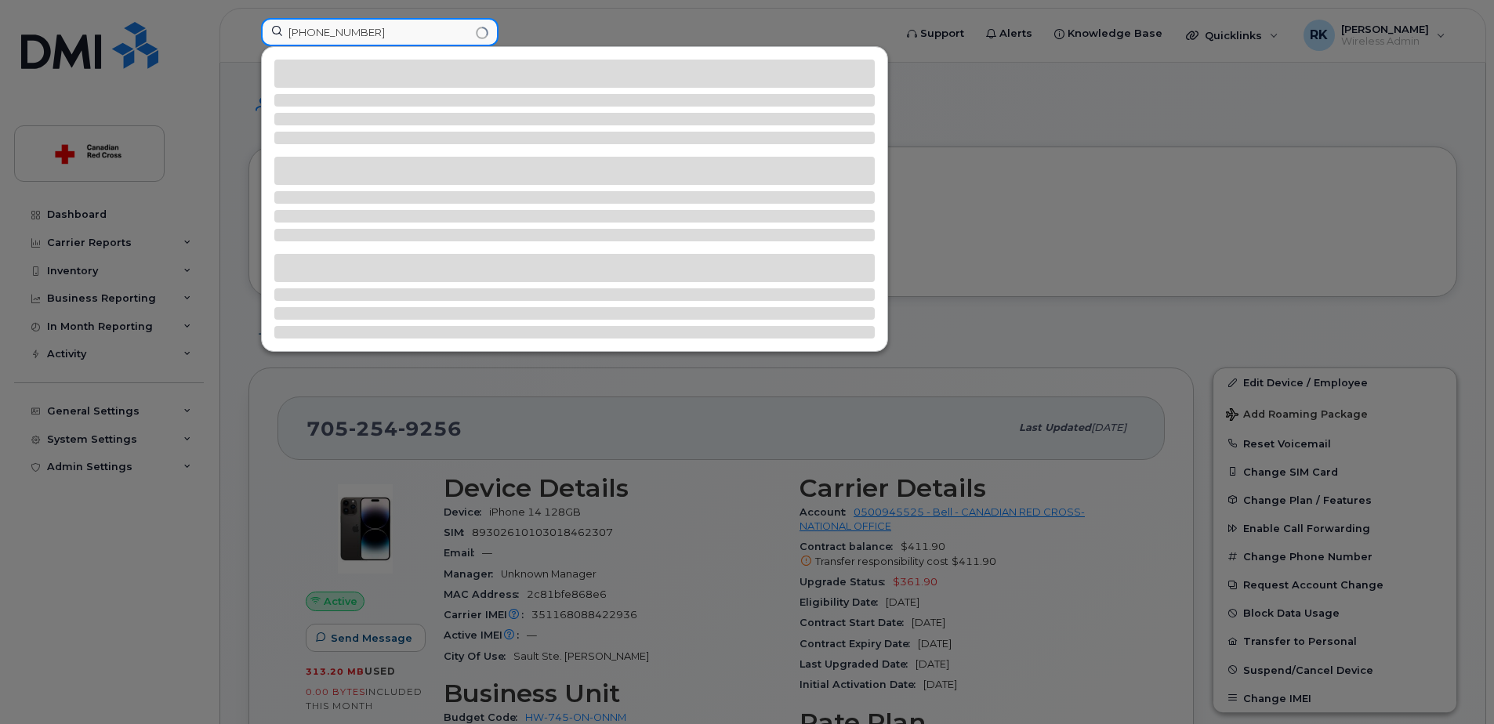
type input "705-542-2149"
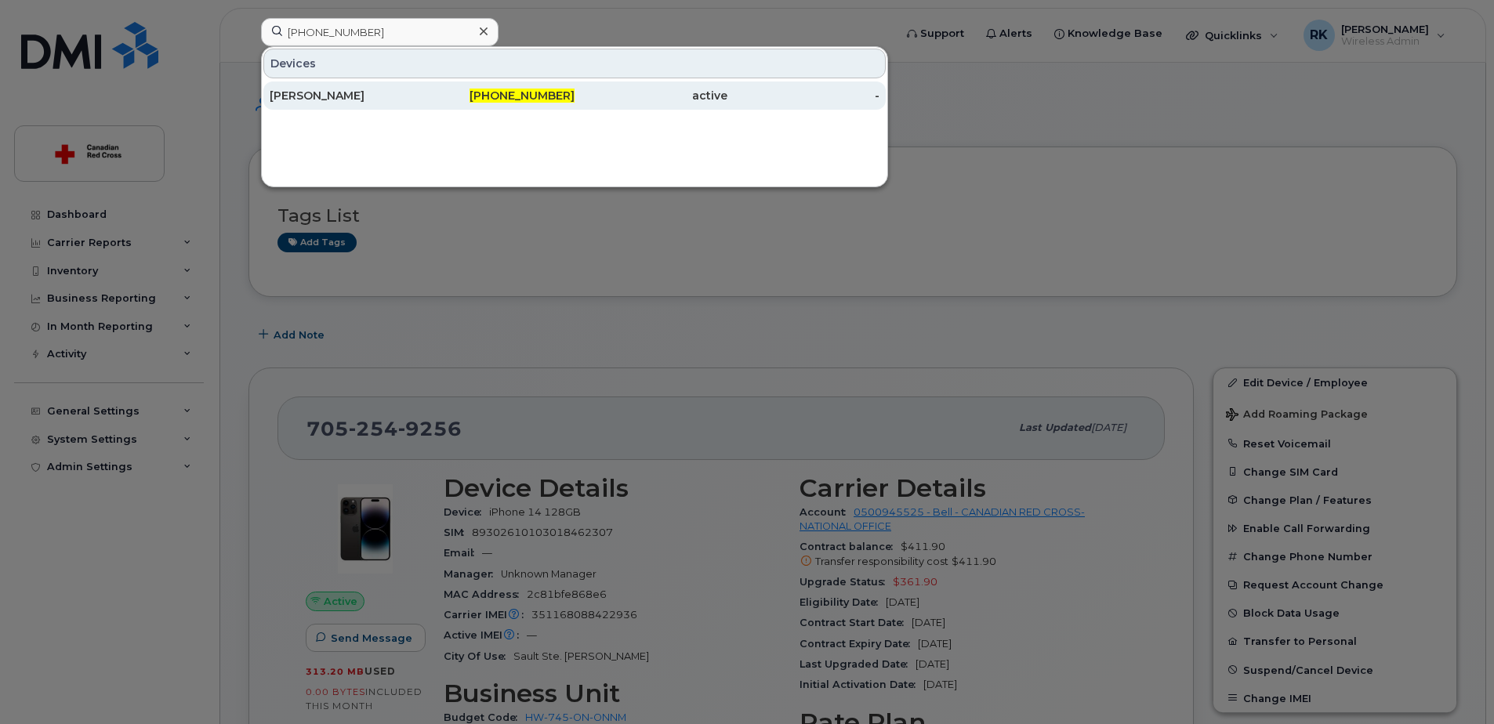
click at [285, 98] on div "Amanda Anderson" at bounding box center [346, 96] width 153 height 16
